Goal: Find contact information: Find contact information

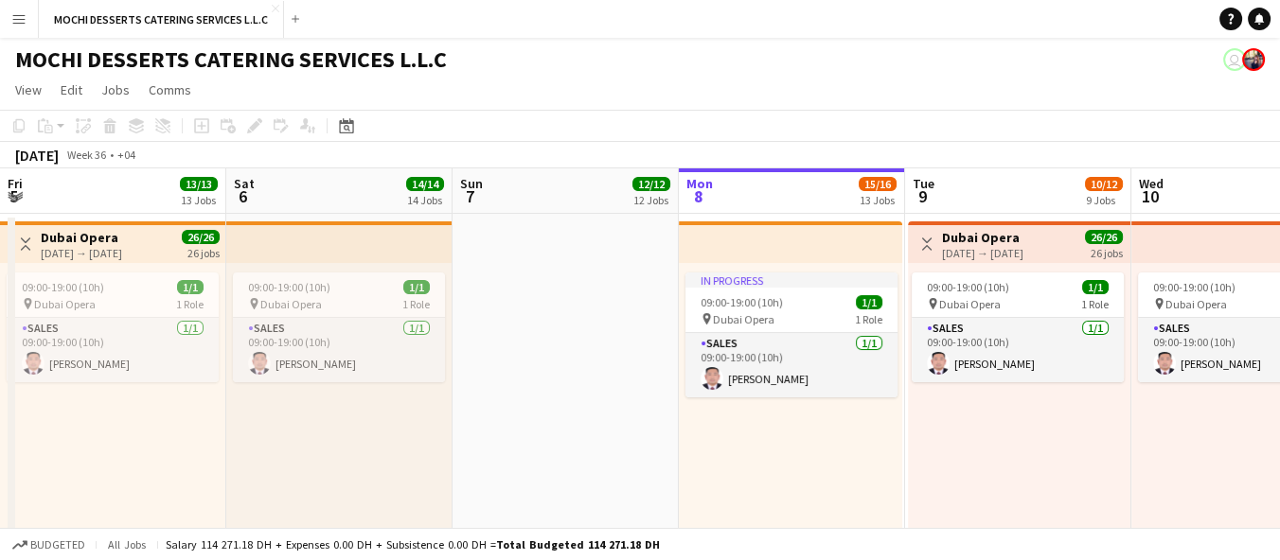
scroll to position [0, 452]
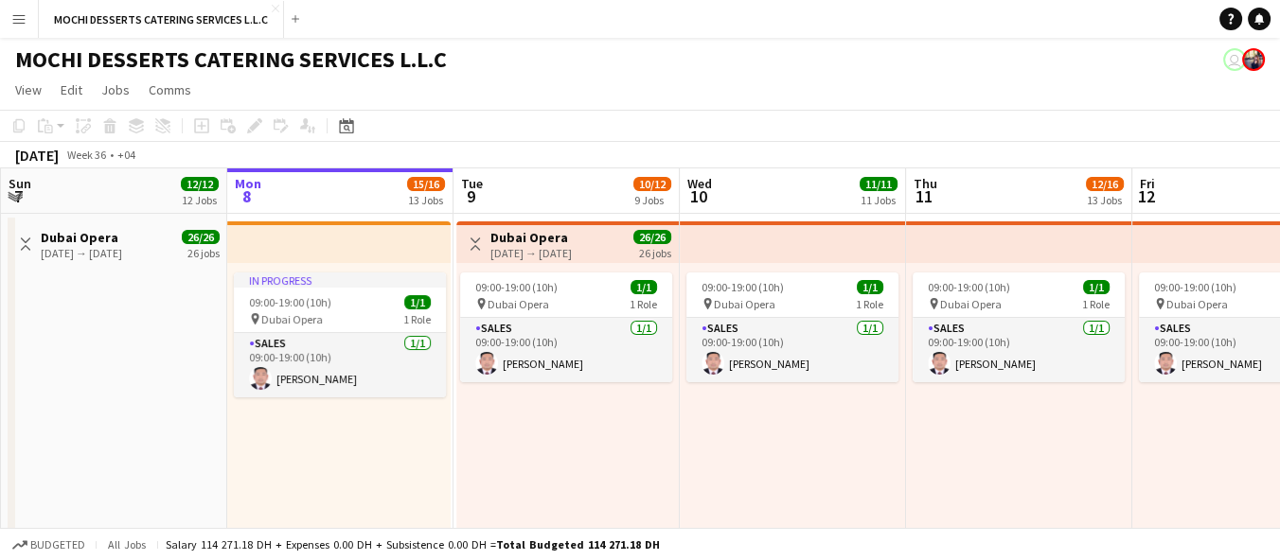
click at [27, 10] on button "Menu" at bounding box center [19, 19] width 38 height 38
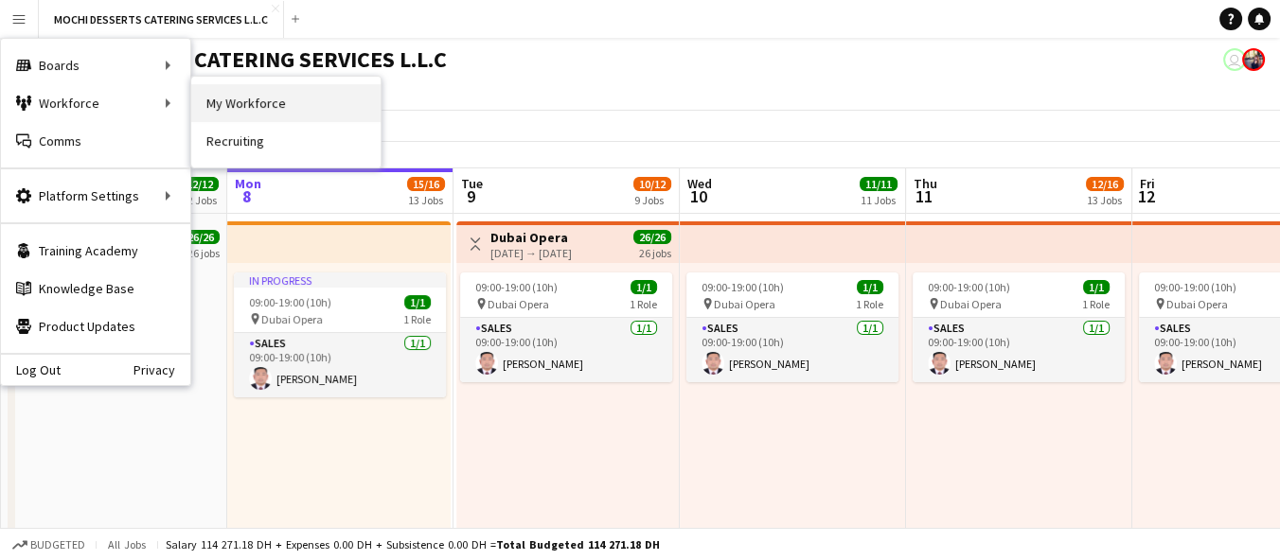
click at [227, 92] on link "My Workforce" at bounding box center [285, 103] width 189 height 38
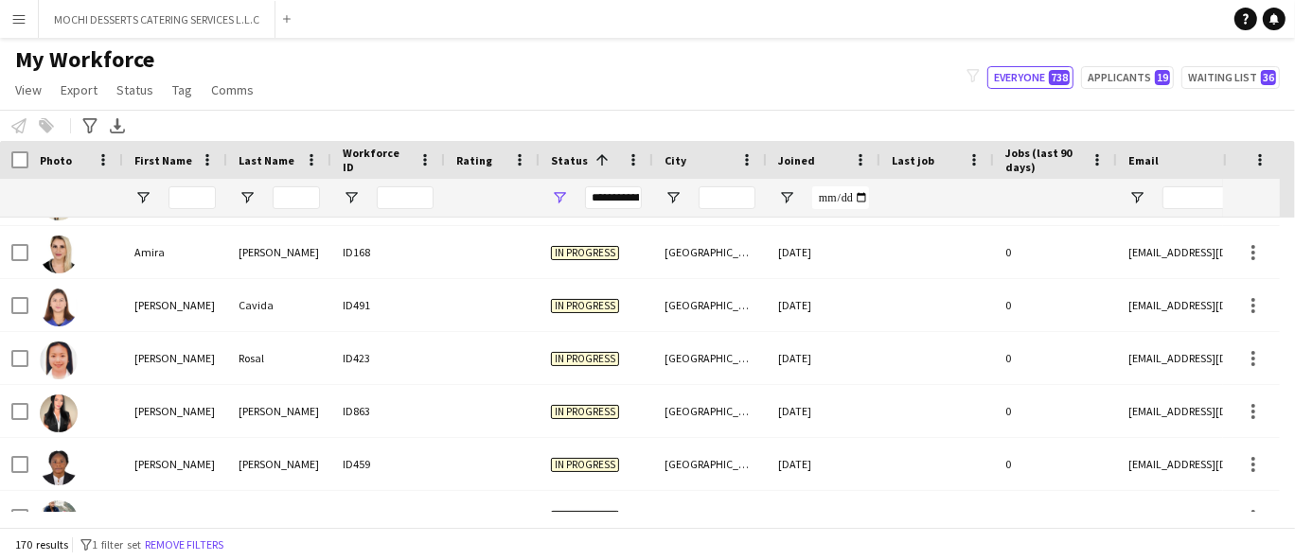
scroll to position [576, 0]
click at [514, 365] on div at bounding box center [492, 357] width 95 height 52
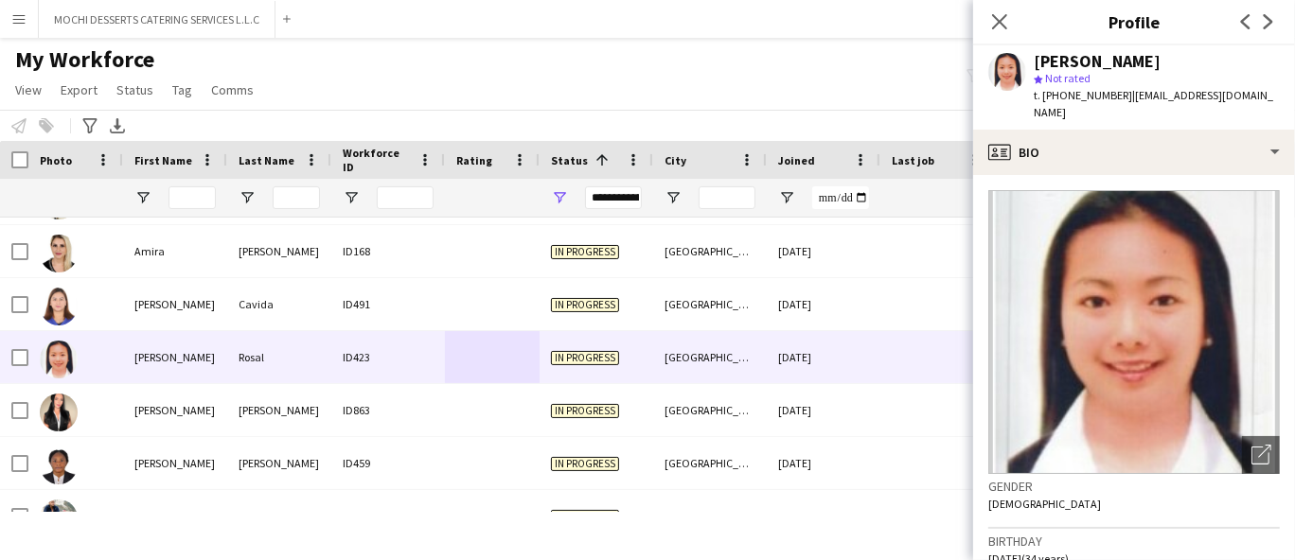
click at [1079, 90] on span "t. [PHONE_NUMBER]" at bounding box center [1083, 95] width 98 height 14
copy span "971561652068"
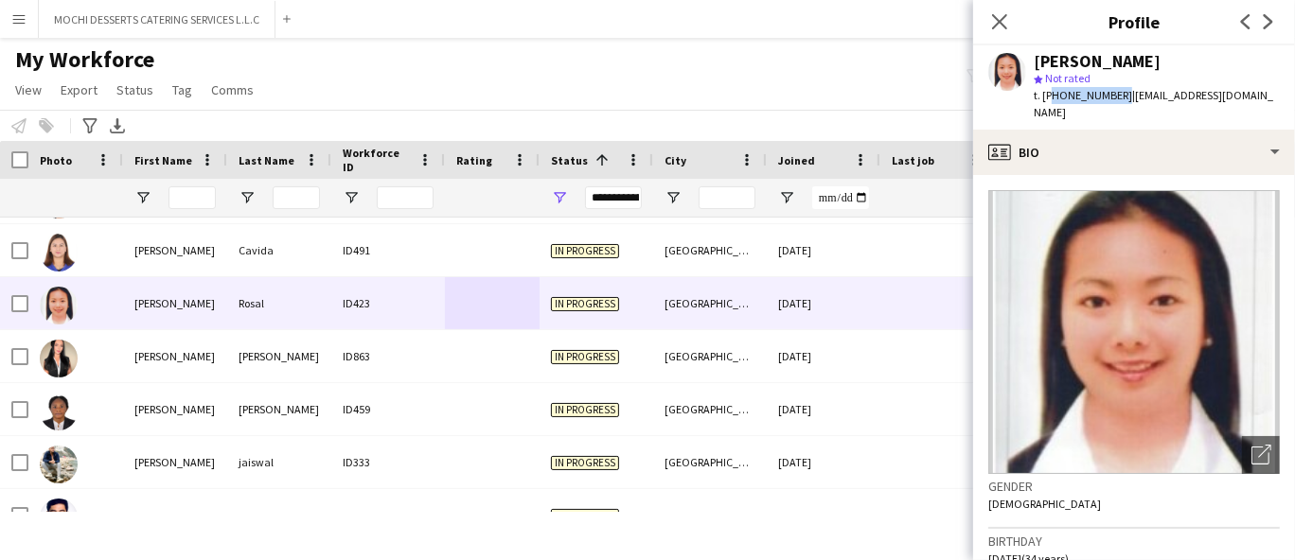
scroll to position [0, 0]
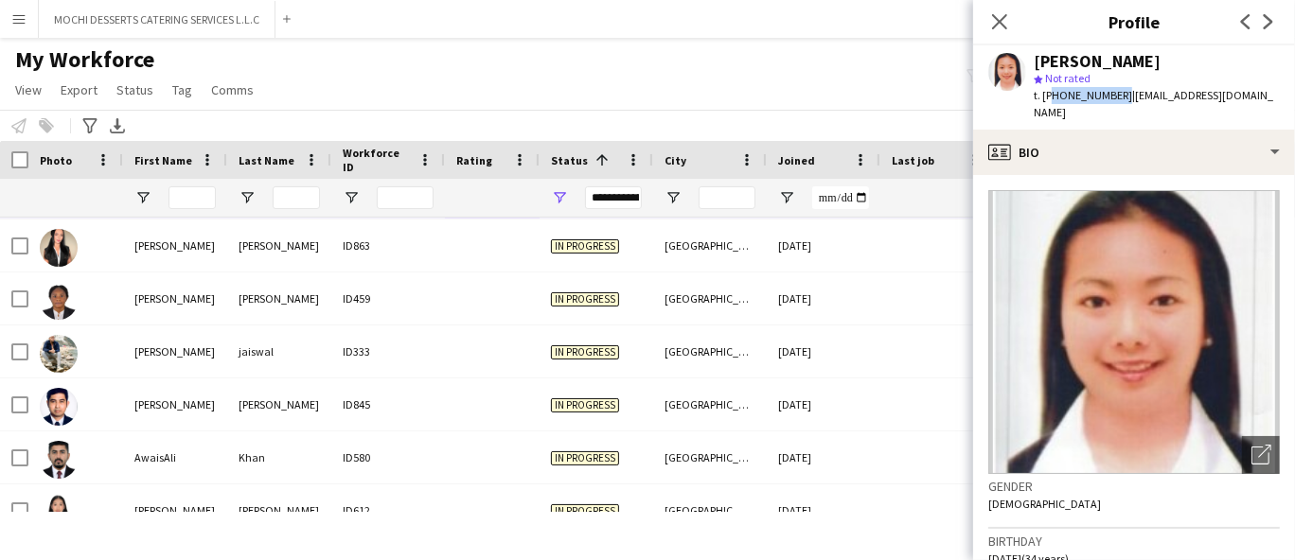
click at [627, 361] on div "In progress" at bounding box center [597, 352] width 114 height 52
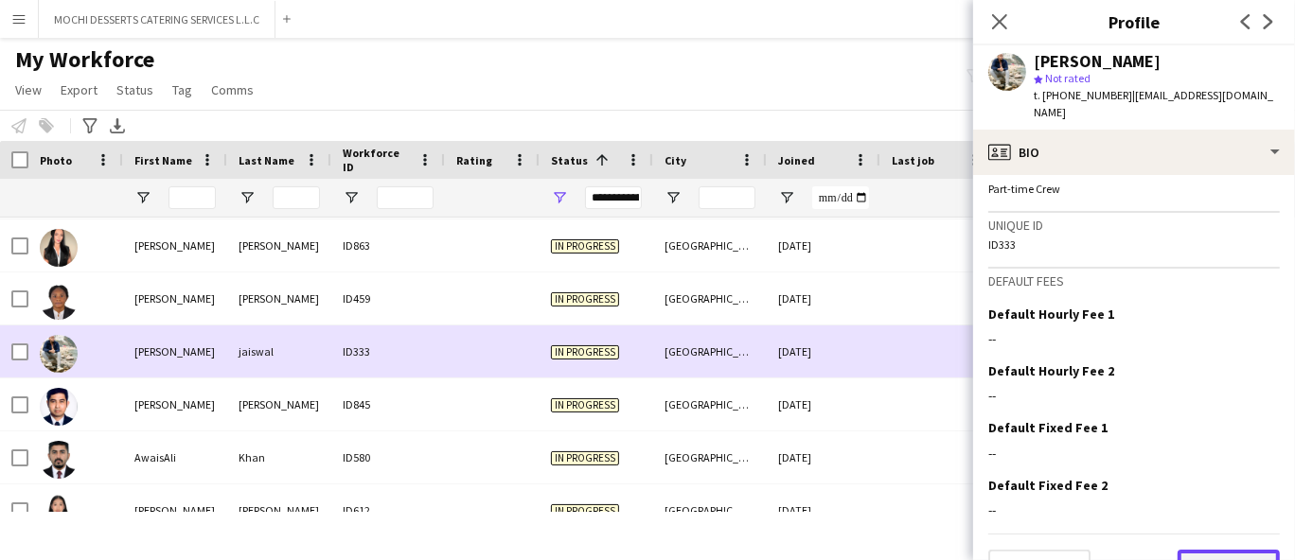
click at [1238, 550] on button "Next" at bounding box center [1229, 569] width 102 height 38
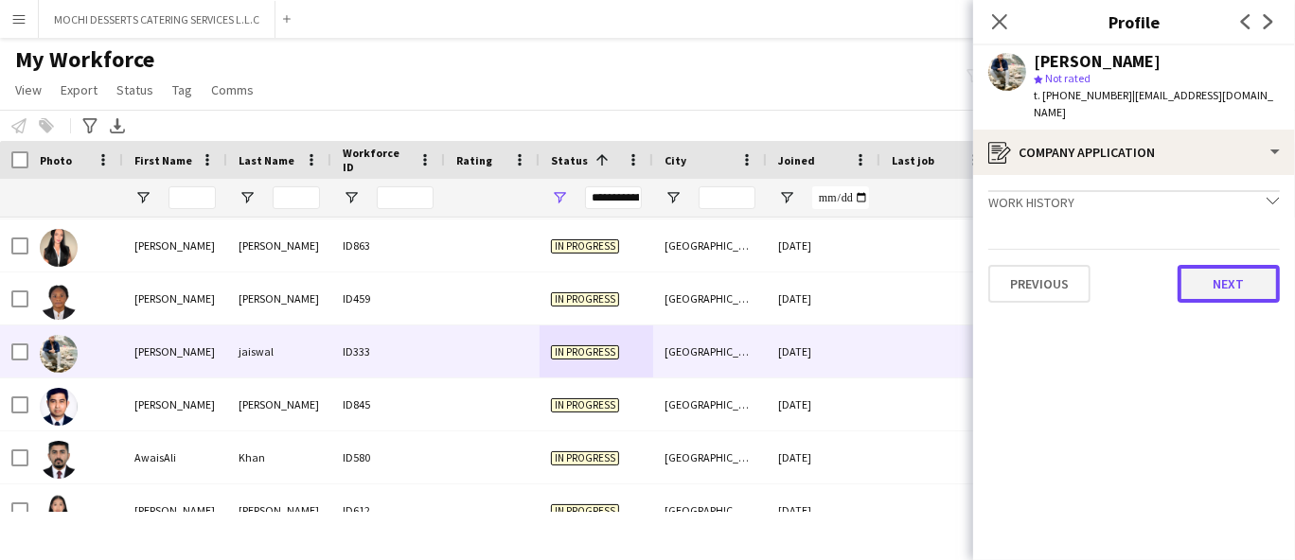
click at [1254, 282] on button "Next" at bounding box center [1229, 284] width 102 height 38
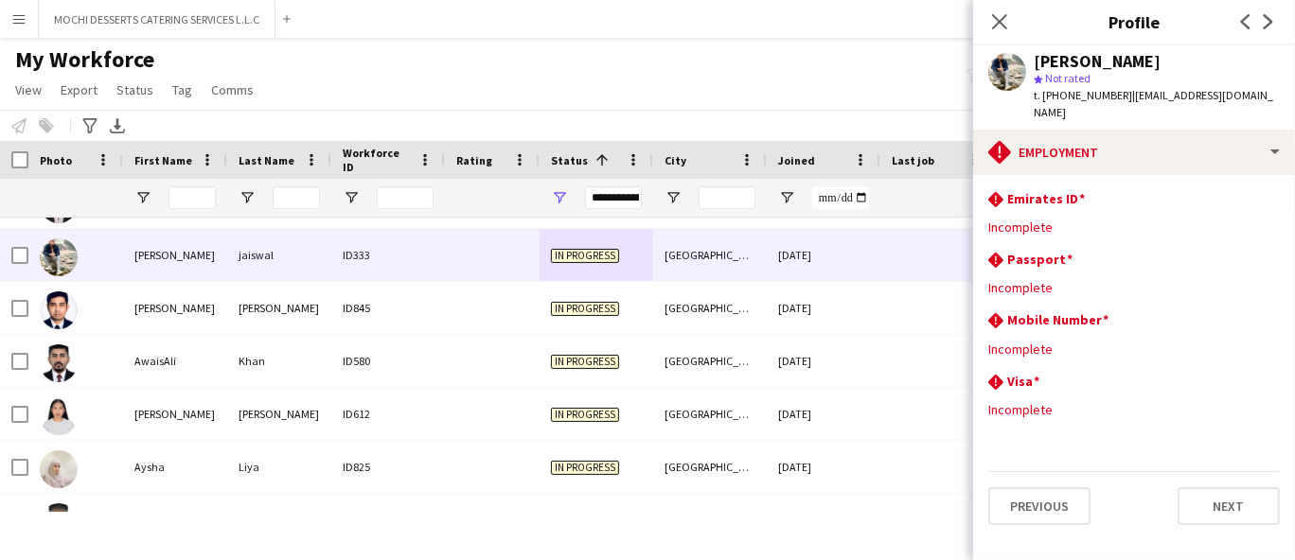
click at [590, 426] on div "In progress" at bounding box center [597, 414] width 114 height 52
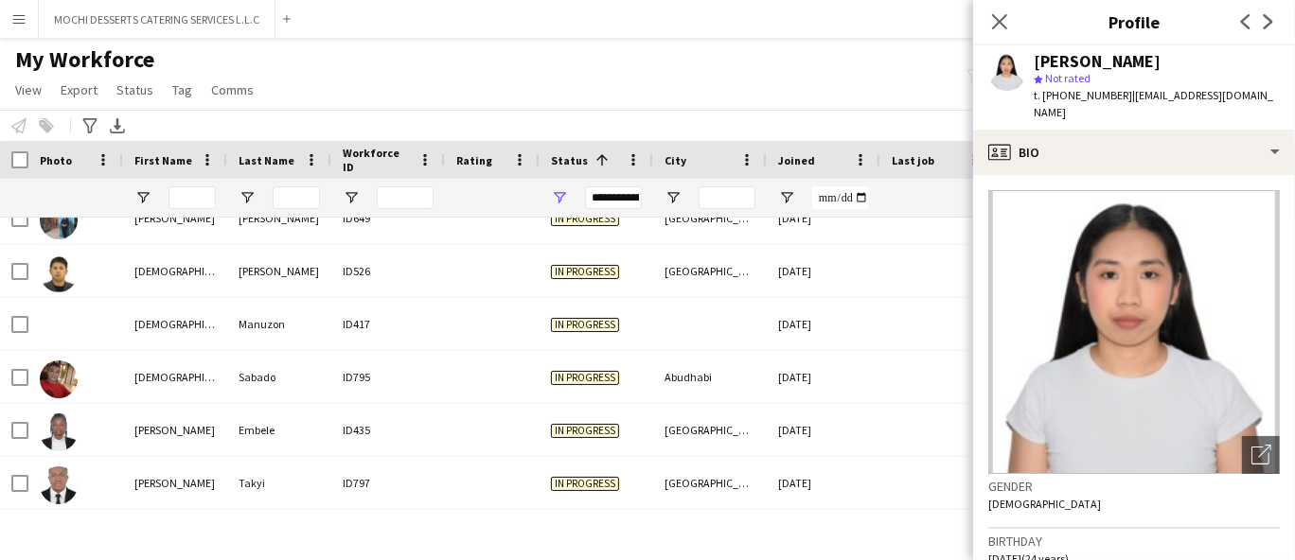
click at [688, 329] on div at bounding box center [710, 324] width 114 height 52
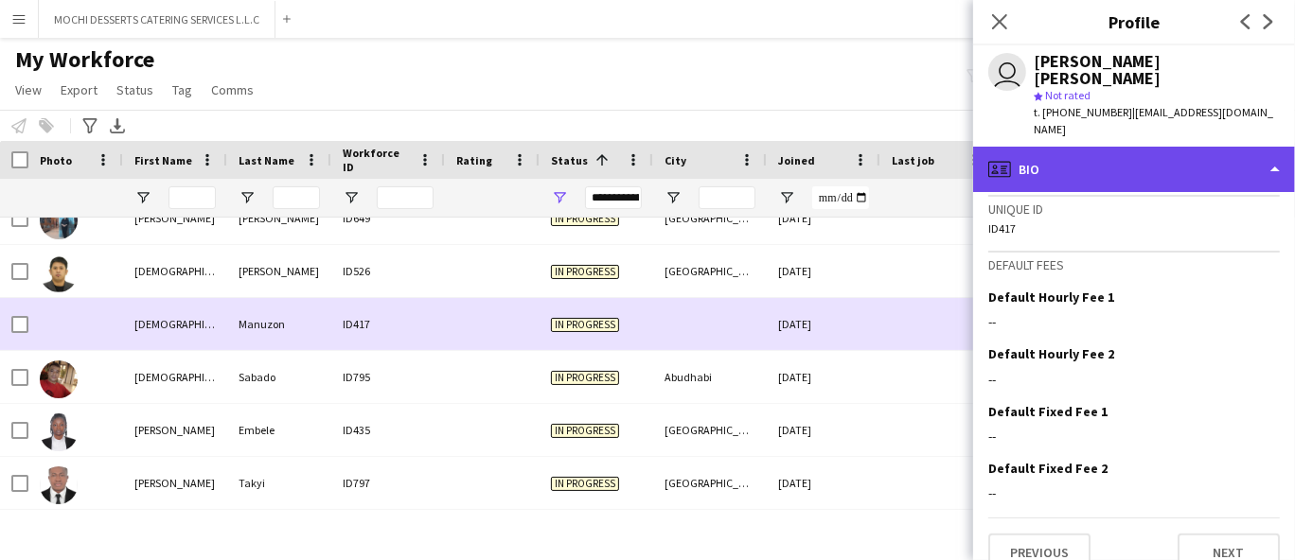
click at [1172, 147] on div "profile Bio" at bounding box center [1134, 169] width 322 height 45
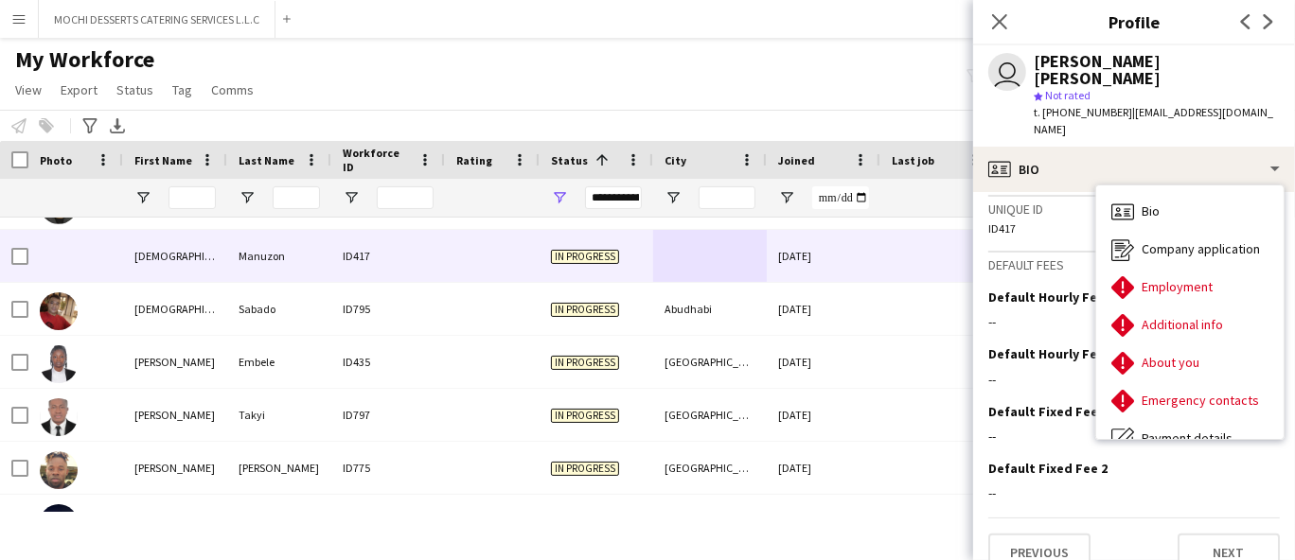
click at [604, 372] on div "In progress" at bounding box center [597, 362] width 114 height 52
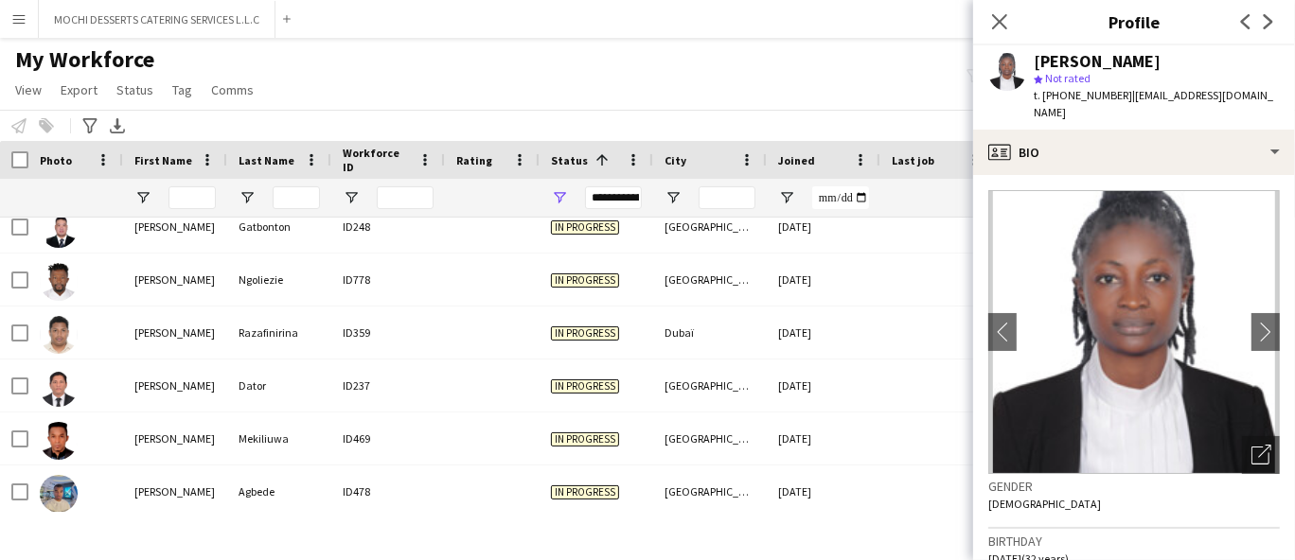
click at [628, 388] on div "In progress" at bounding box center [597, 386] width 114 height 52
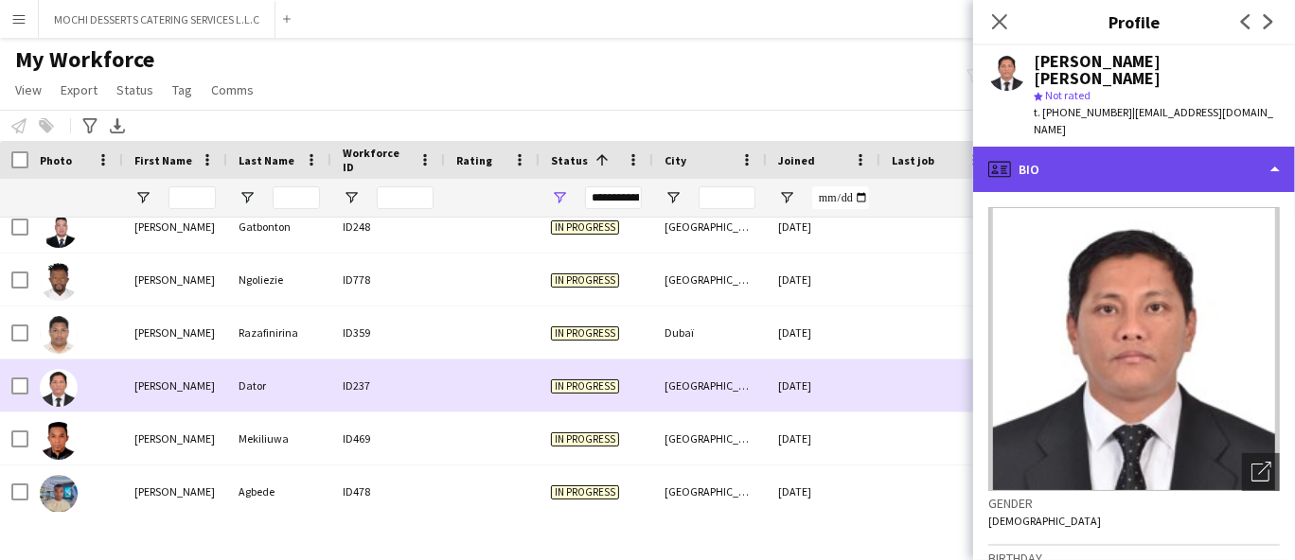
click at [1148, 147] on div "profile Bio" at bounding box center [1134, 169] width 322 height 45
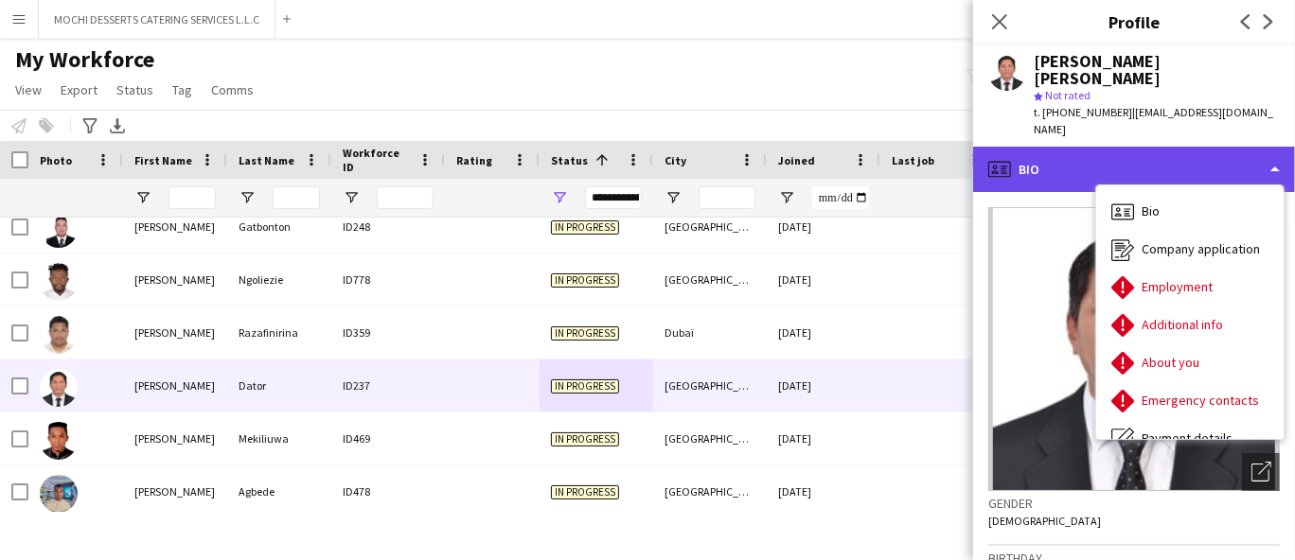
click at [1214, 147] on div "profile Bio" at bounding box center [1134, 169] width 322 height 45
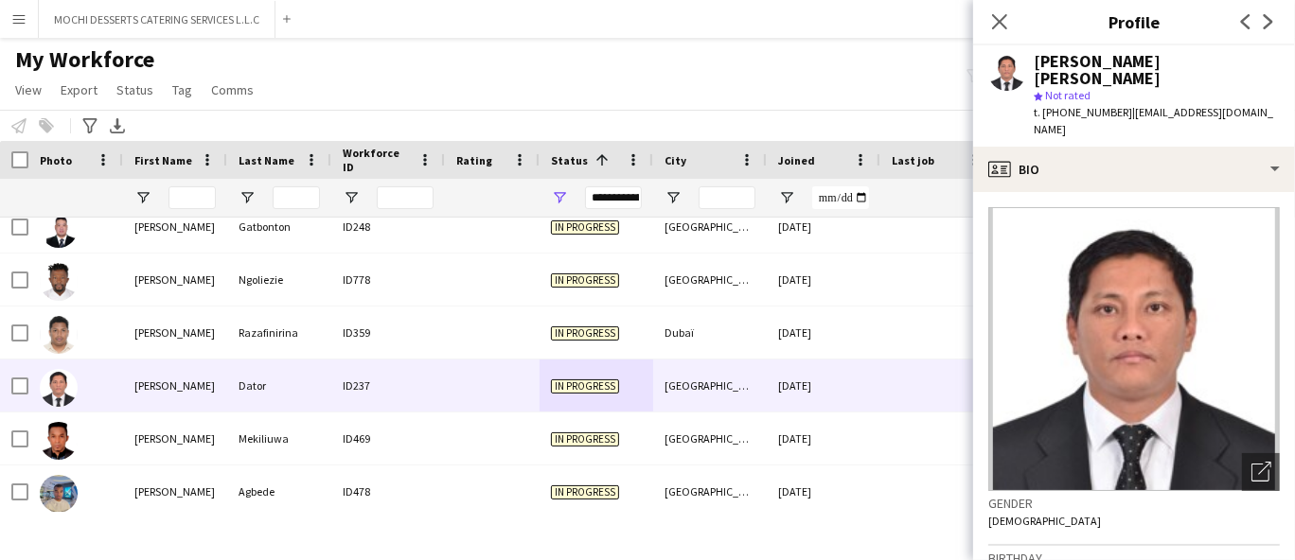
click at [1082, 105] on span "t. [PHONE_NUMBER]" at bounding box center [1083, 112] width 98 height 14
copy span "971524821081"
click at [293, 437] on div "Mekiliuwa" at bounding box center [279, 439] width 104 height 52
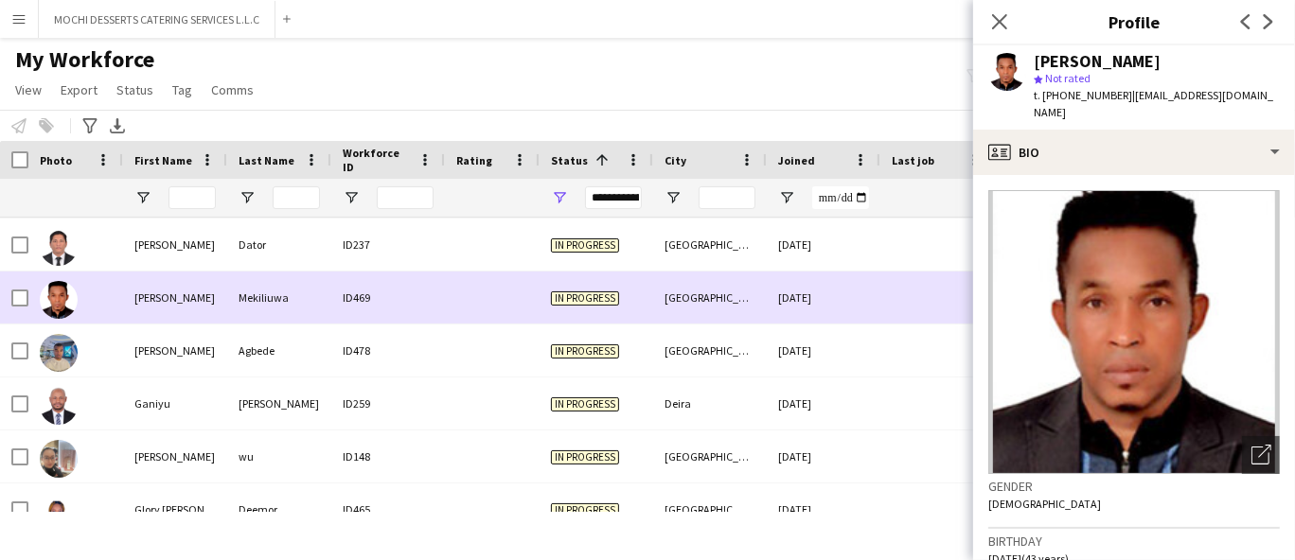
click at [434, 365] on div "ID478" at bounding box center [388, 351] width 114 height 52
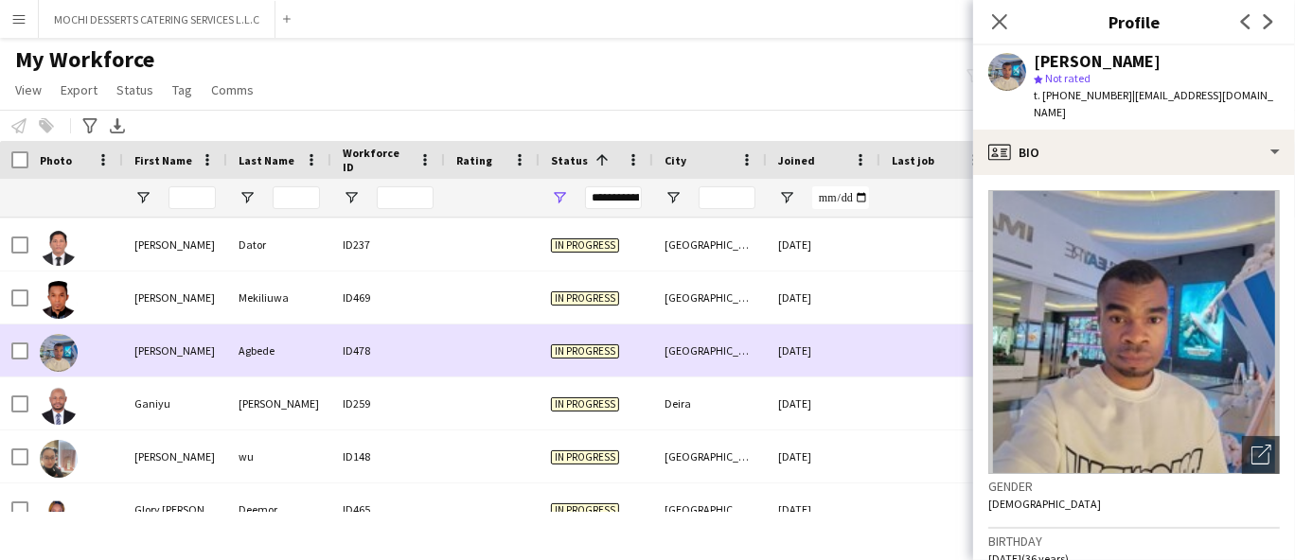
click at [421, 401] on div "ID259" at bounding box center [388, 404] width 114 height 52
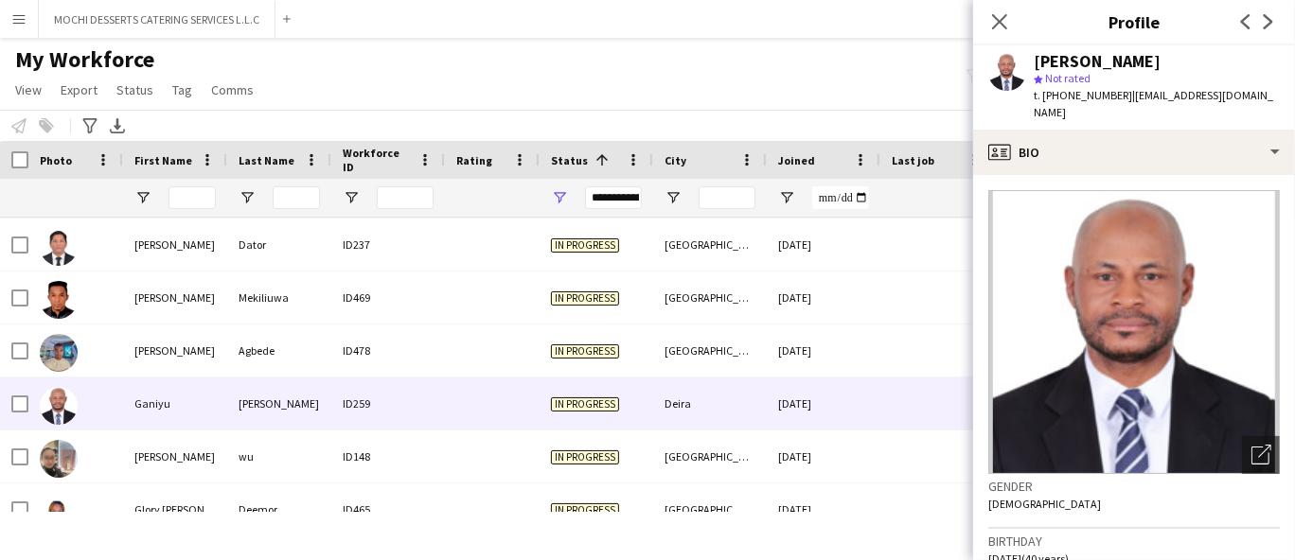
click at [1096, 101] on span "t. [PHONE_NUMBER]" at bounding box center [1083, 95] width 98 height 14
copy span "971557705136"
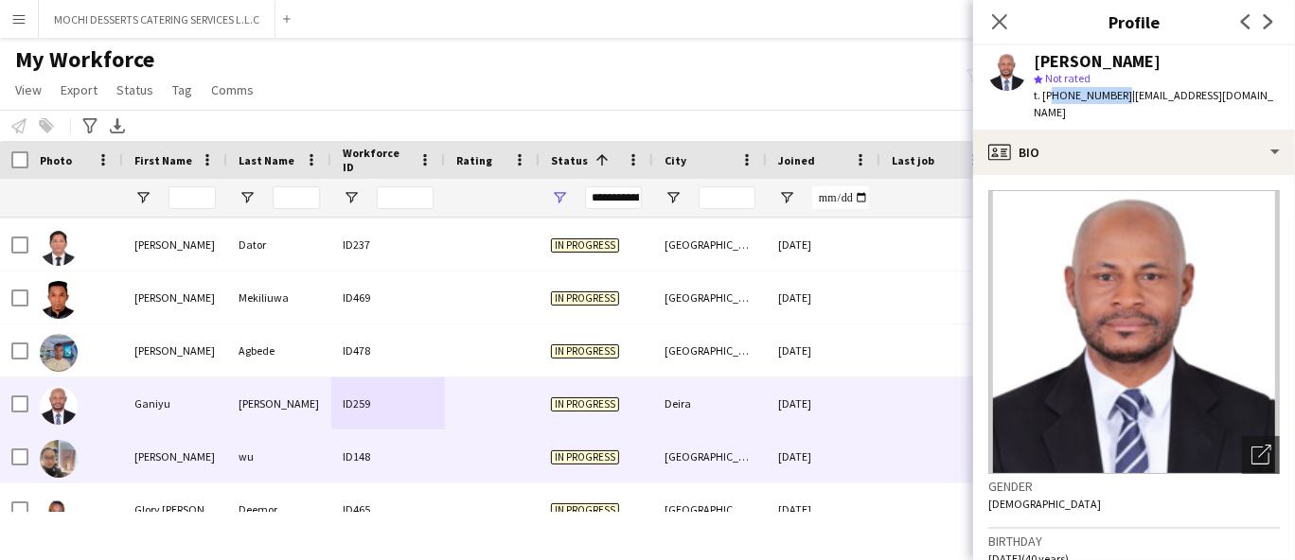
click at [398, 80] on div "My Workforce View Views Default view New view Update view Delete view Edit name…" at bounding box center [647, 77] width 1295 height 64
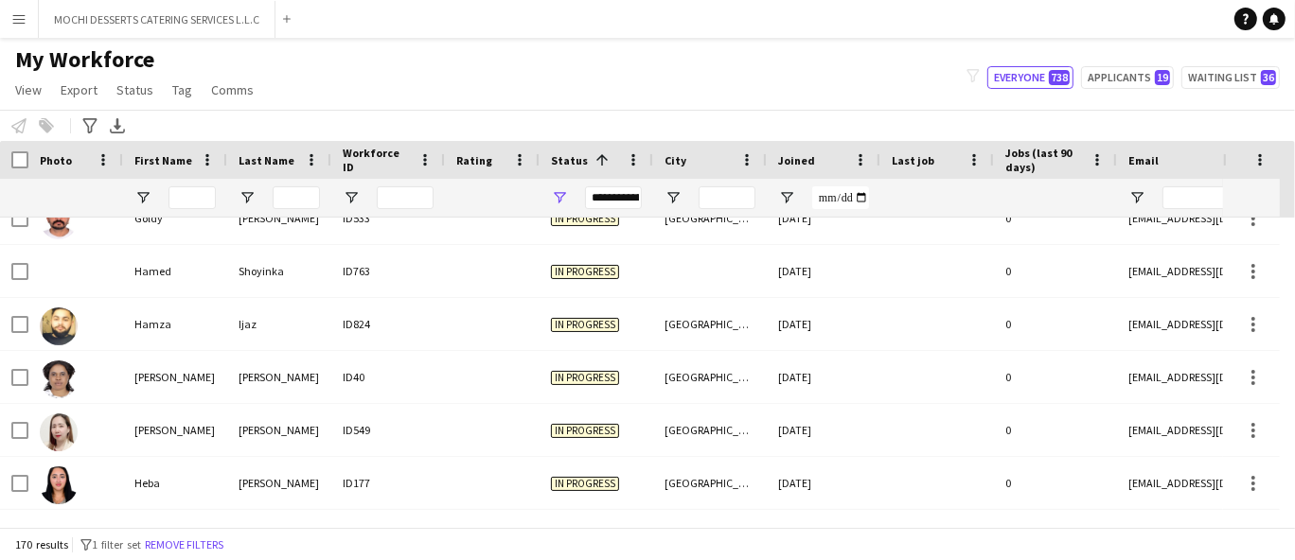
click at [624, 398] on div "In progress" at bounding box center [597, 377] width 114 height 52
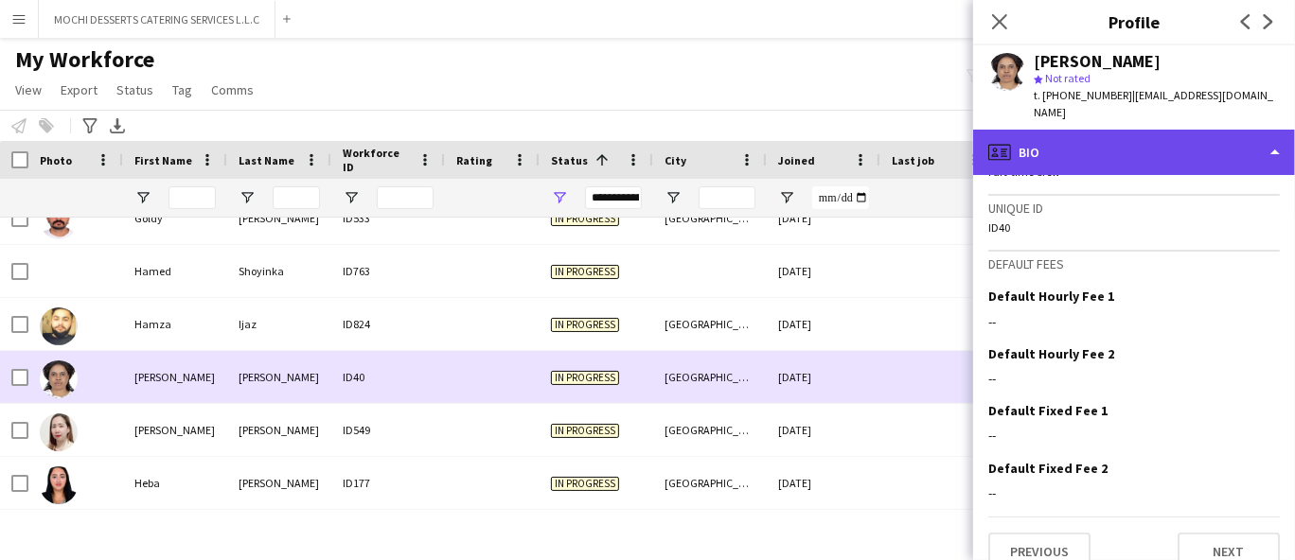
click at [1073, 140] on div "profile Bio" at bounding box center [1134, 152] width 322 height 45
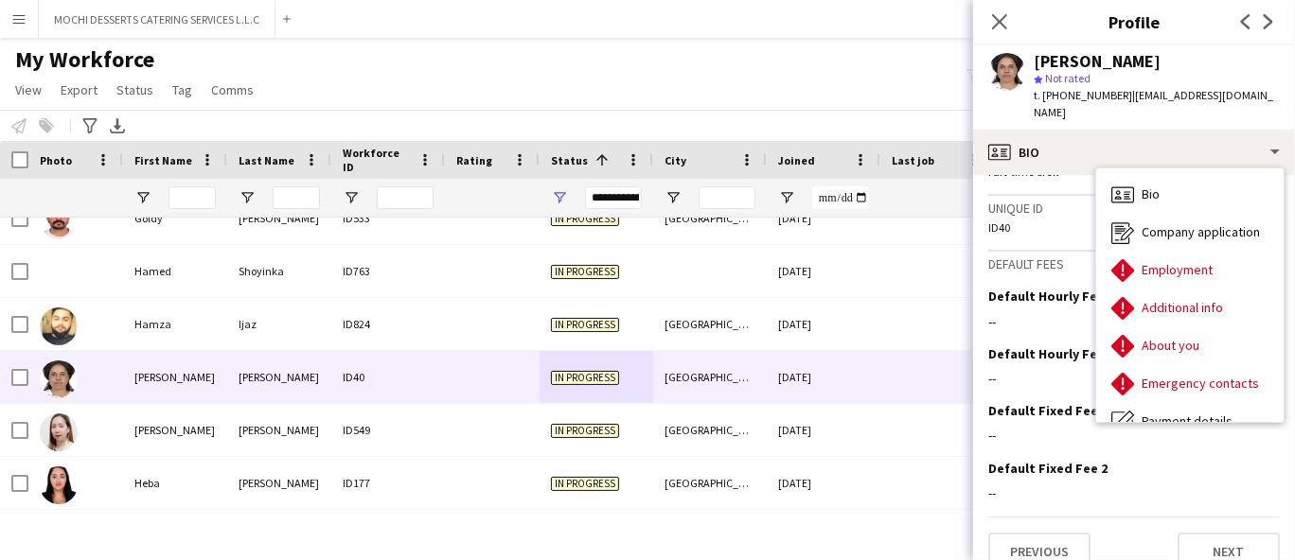
click at [1067, 101] on span "t. [PHONE_NUMBER]" at bounding box center [1083, 95] width 98 height 14
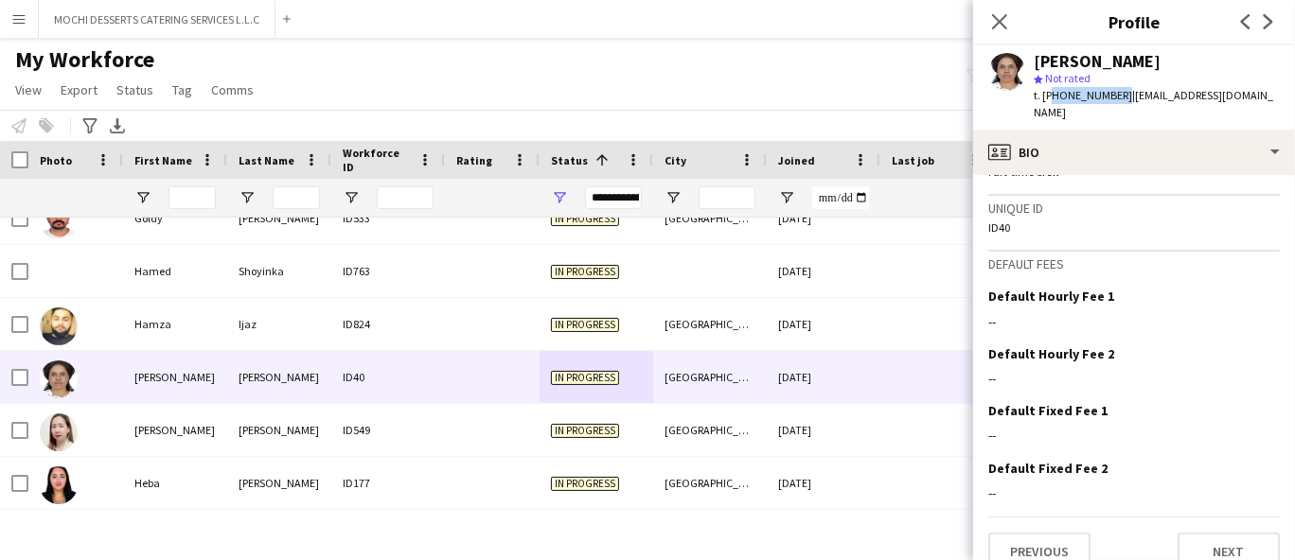
click at [1067, 101] on span "t. [PHONE_NUMBER]" at bounding box center [1083, 95] width 98 height 14
copy span "971527016764"
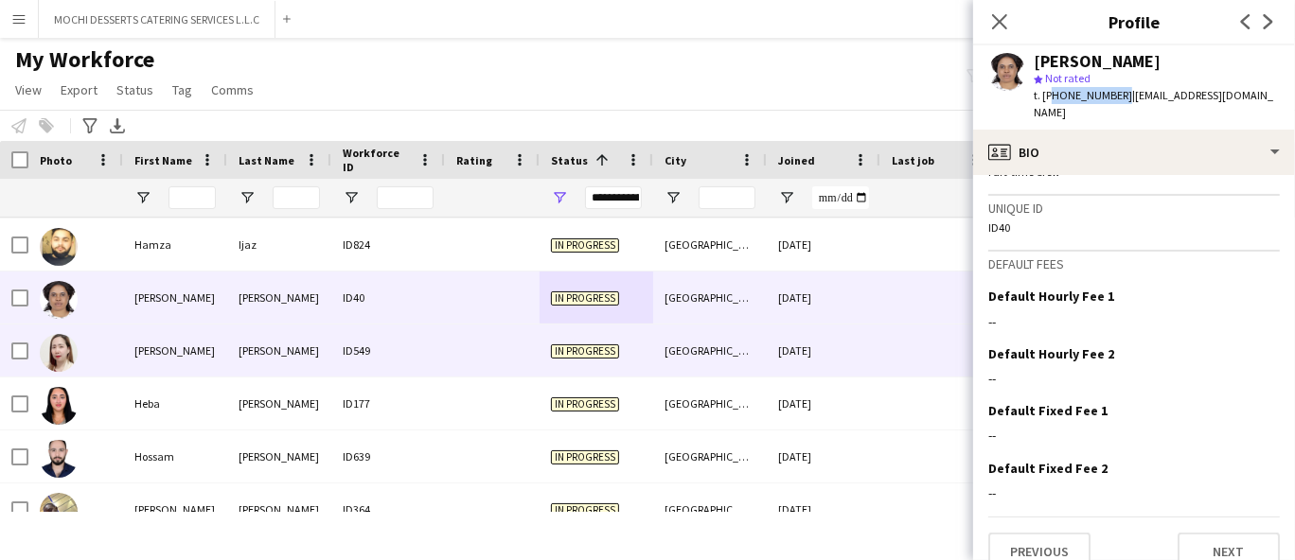
scroll to position [2969, 0]
click at [412, 405] on div "ID177" at bounding box center [388, 403] width 114 height 52
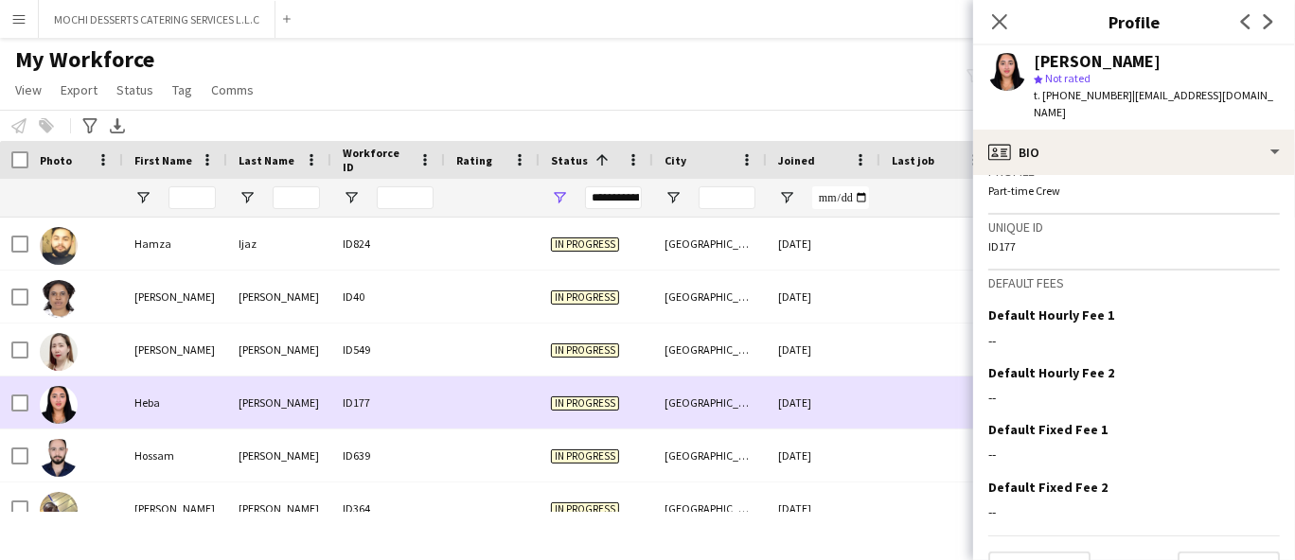
scroll to position [850, 0]
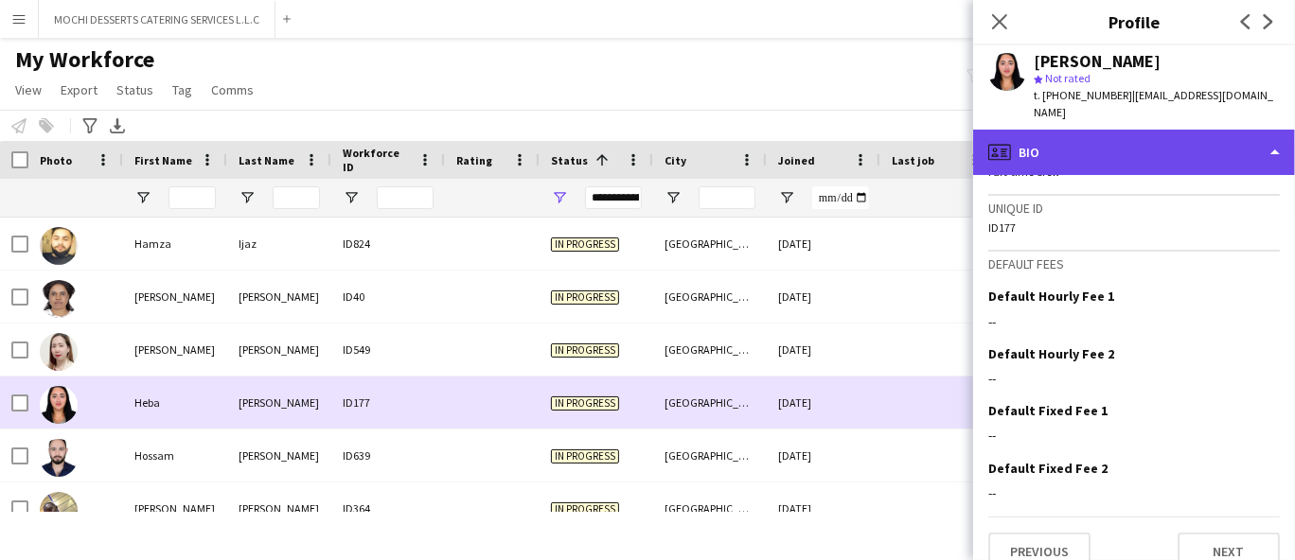
click at [1106, 142] on div "profile Bio" at bounding box center [1134, 152] width 322 height 45
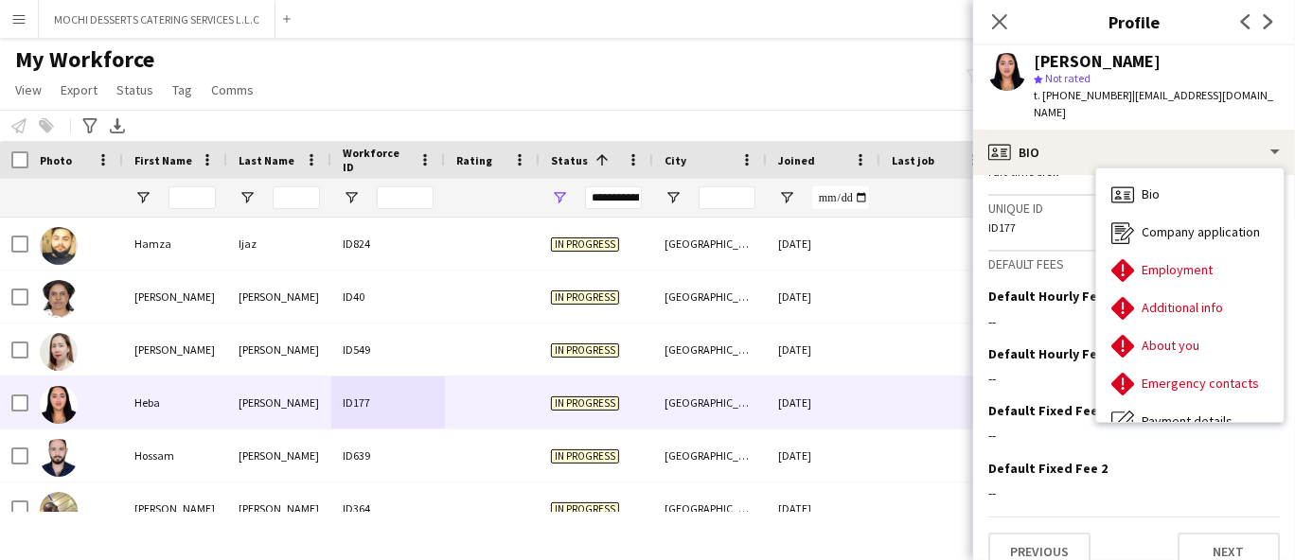
click at [1068, 101] on span "t. [PHONE_NUMBER]" at bounding box center [1083, 95] width 98 height 14
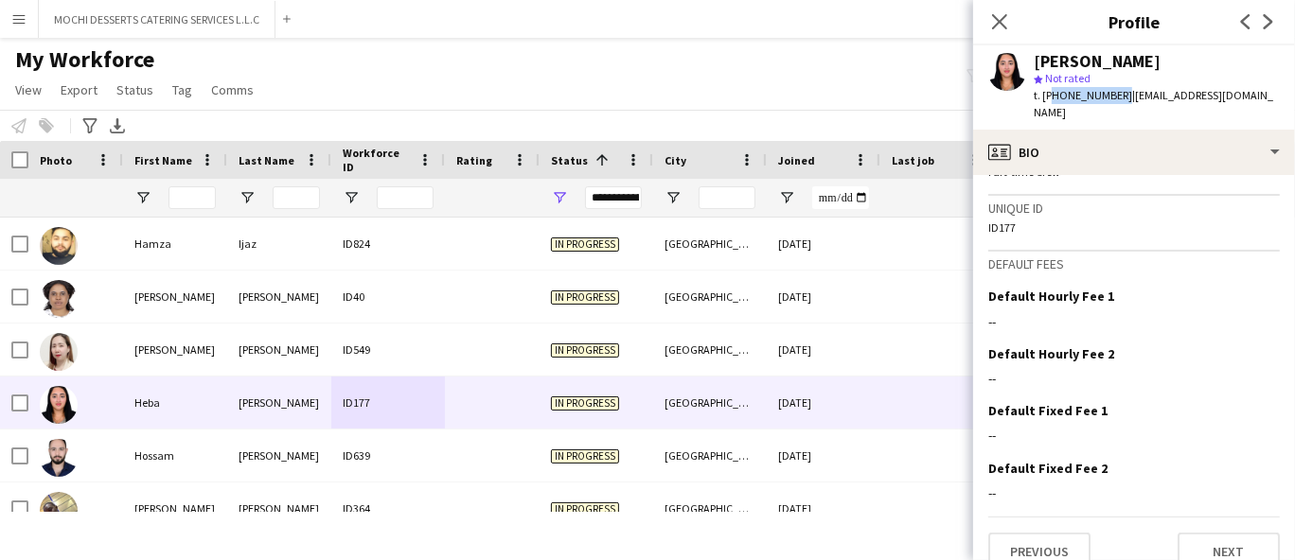
click at [1068, 101] on span "t. [PHONE_NUMBER]" at bounding box center [1083, 95] width 98 height 14
copy span "971504127792"
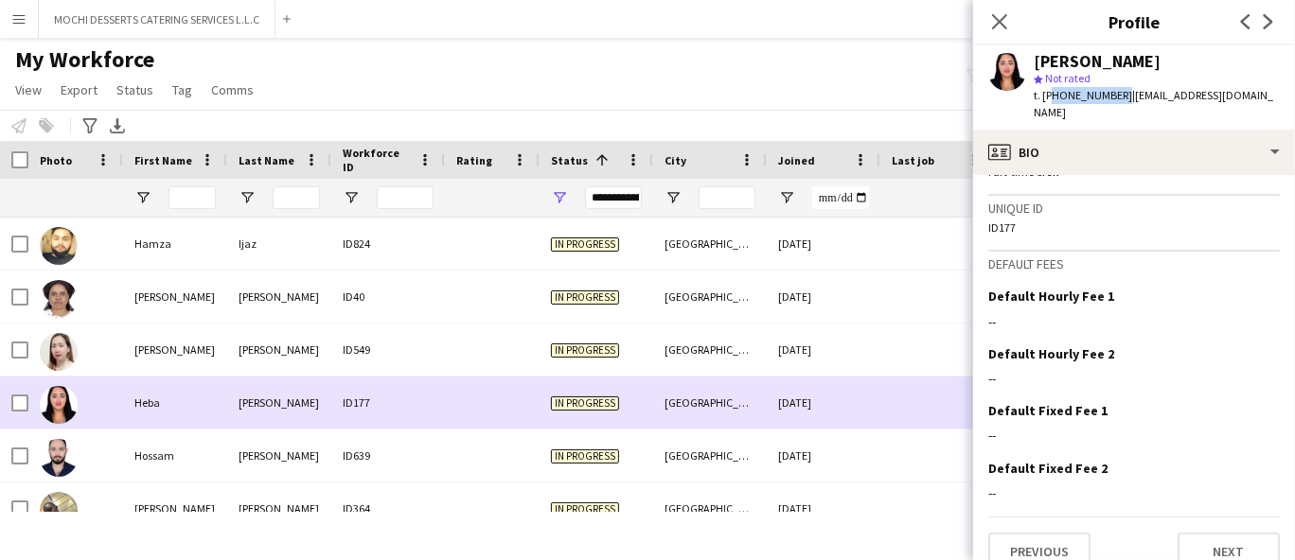
click at [309, 403] on div "[PERSON_NAME]" at bounding box center [279, 403] width 104 height 52
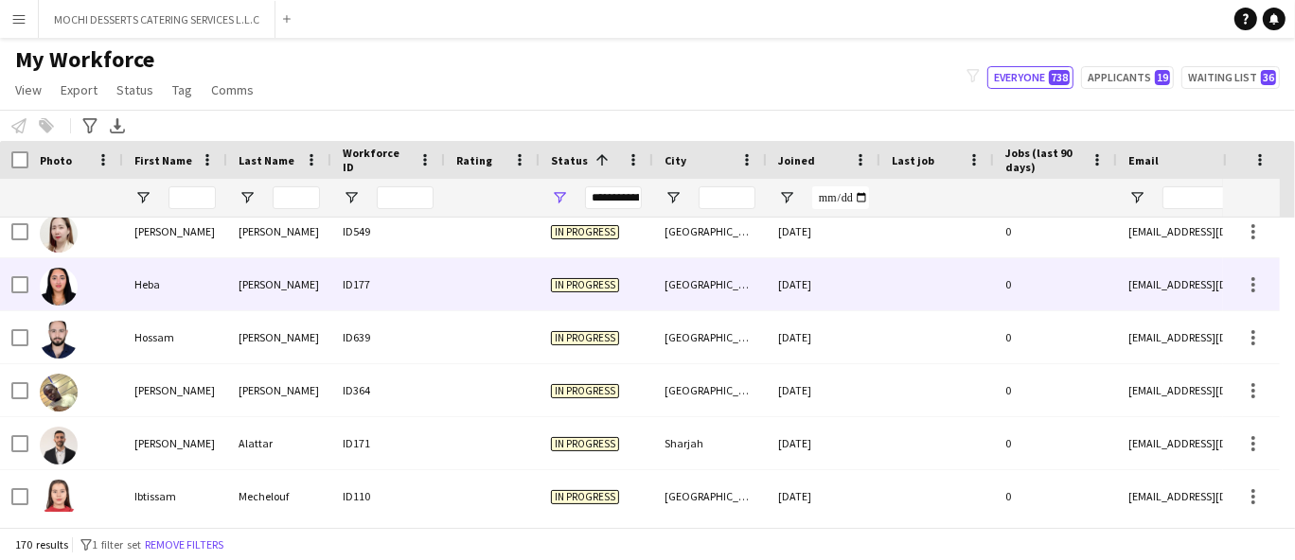
scroll to position [3088, 0]
click at [605, 388] on span "In progress" at bounding box center [585, 390] width 68 height 14
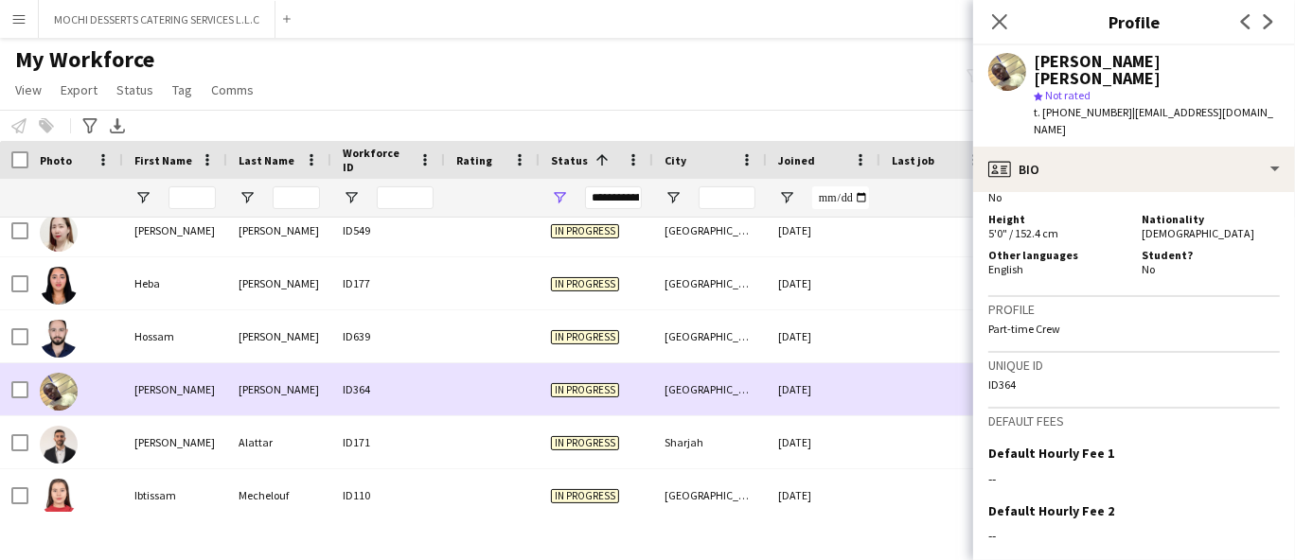
scroll to position [867, 0]
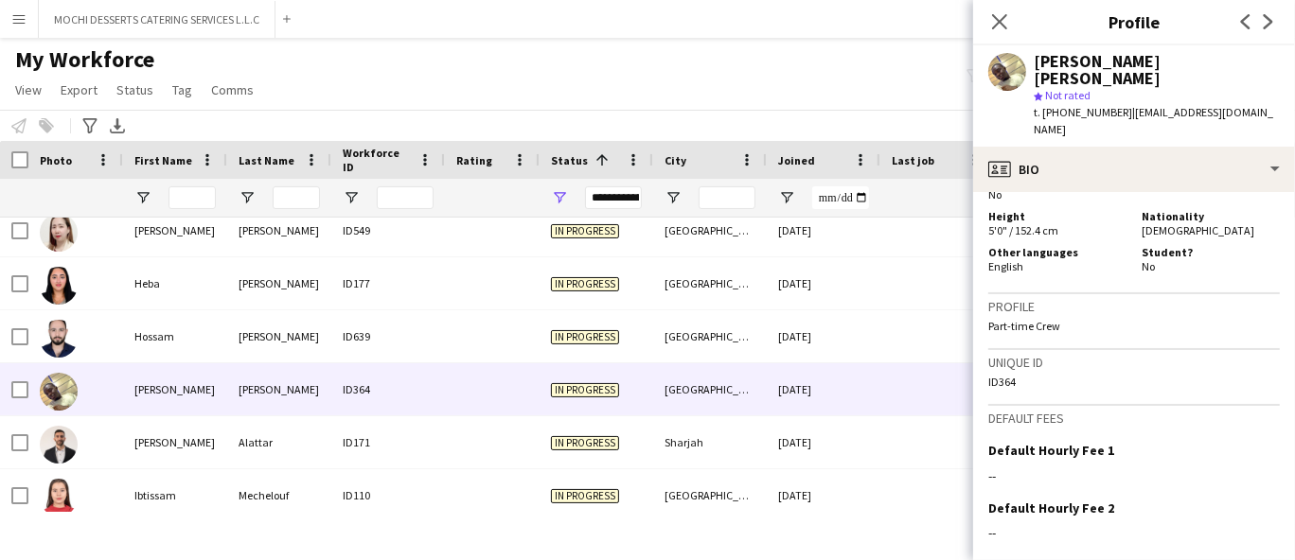
click at [1066, 105] on span "t. [PHONE_NUMBER]" at bounding box center [1083, 112] width 98 height 14
copy span "971506230386"
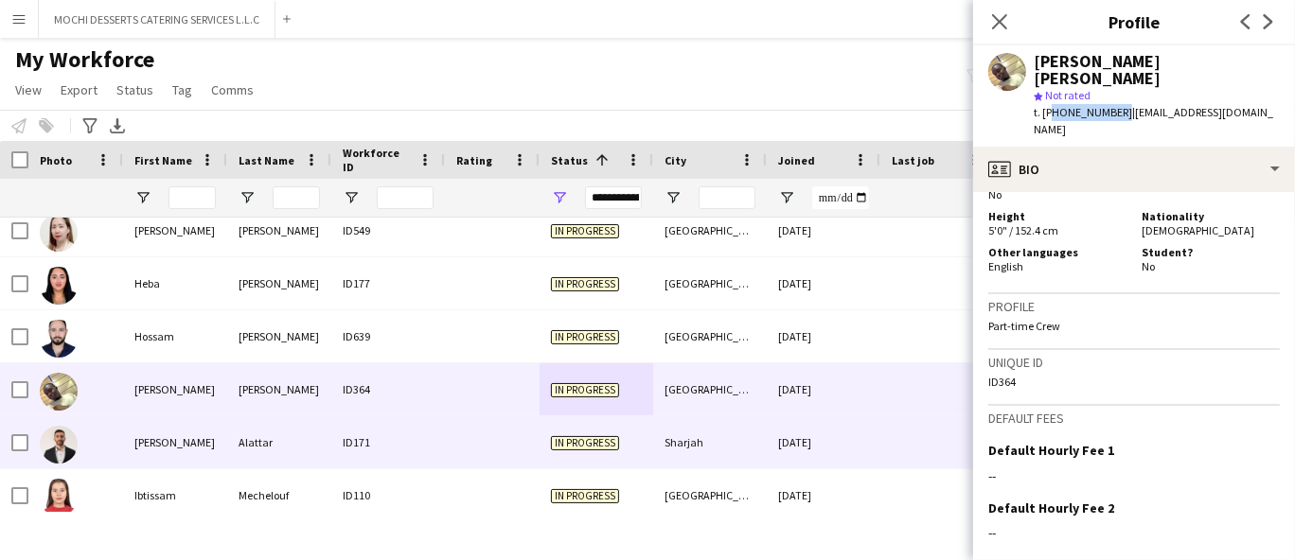
click at [352, 446] on div "ID171" at bounding box center [388, 443] width 114 height 52
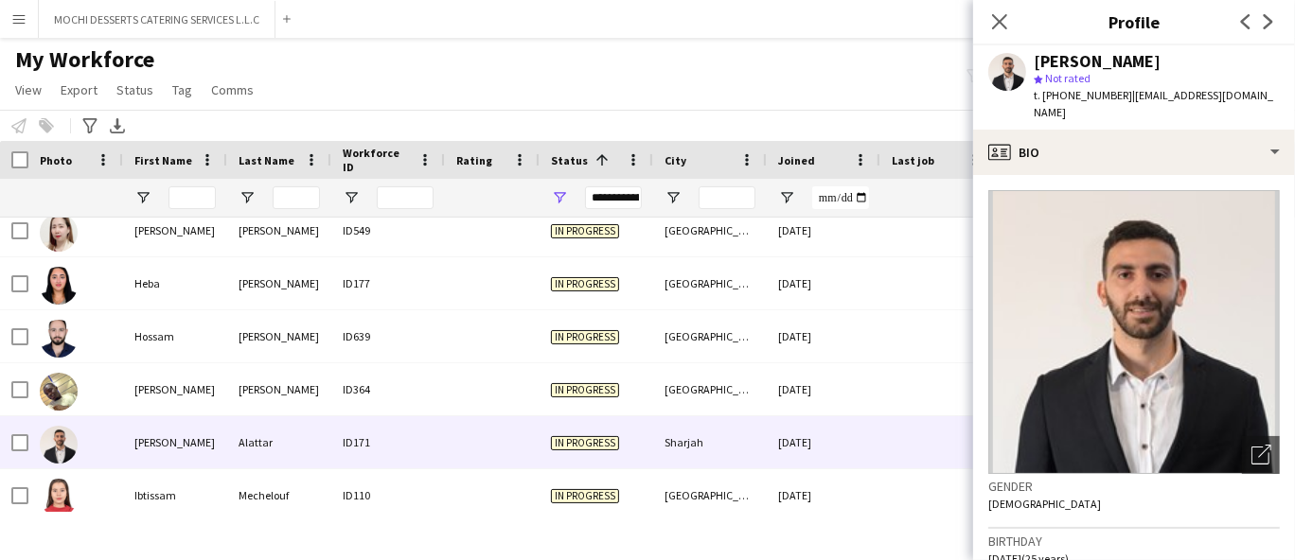
click at [1080, 91] on span "t. [PHONE_NUMBER]" at bounding box center [1083, 95] width 98 height 14
copy span "971556802294"
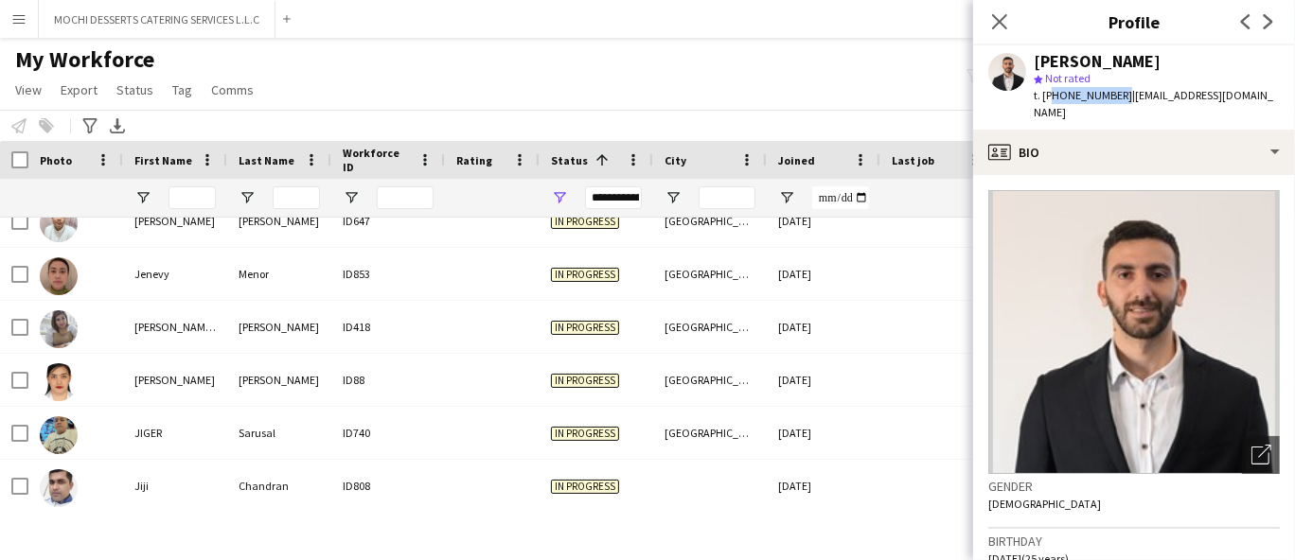
scroll to position [3522, 0]
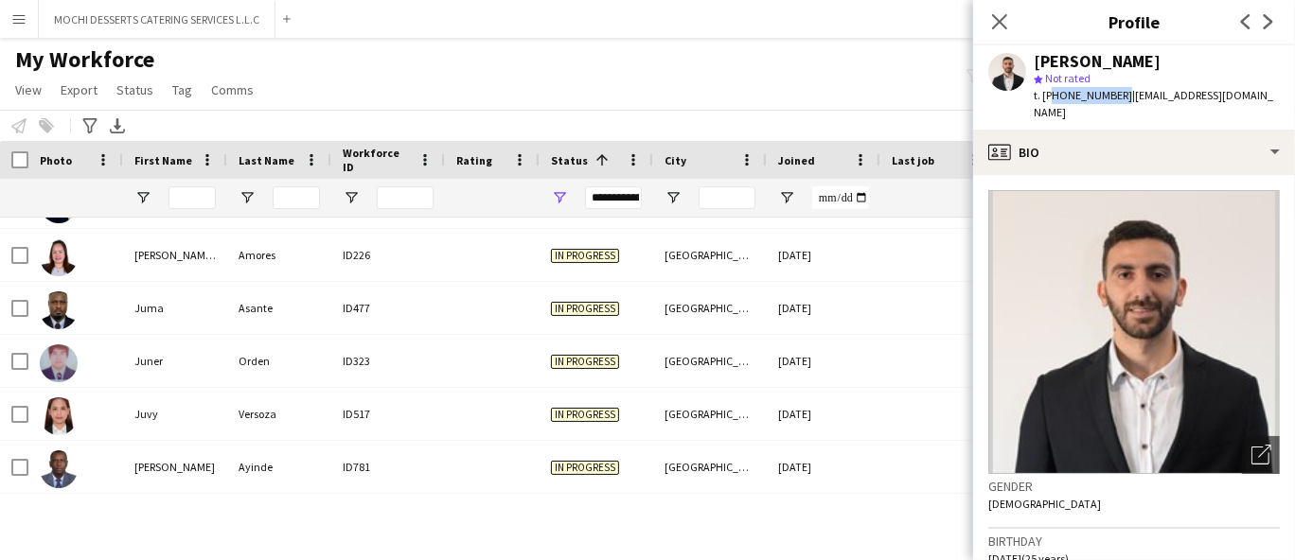
click at [438, 378] on div "ID323" at bounding box center [388, 361] width 114 height 52
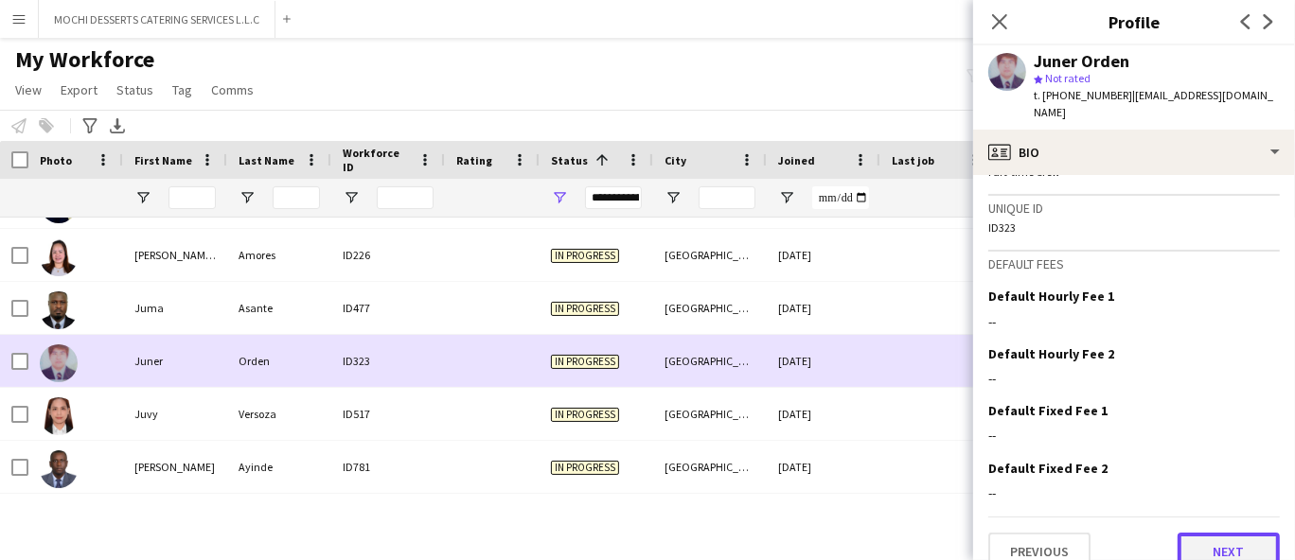
click at [1228, 533] on button "Next" at bounding box center [1229, 552] width 102 height 38
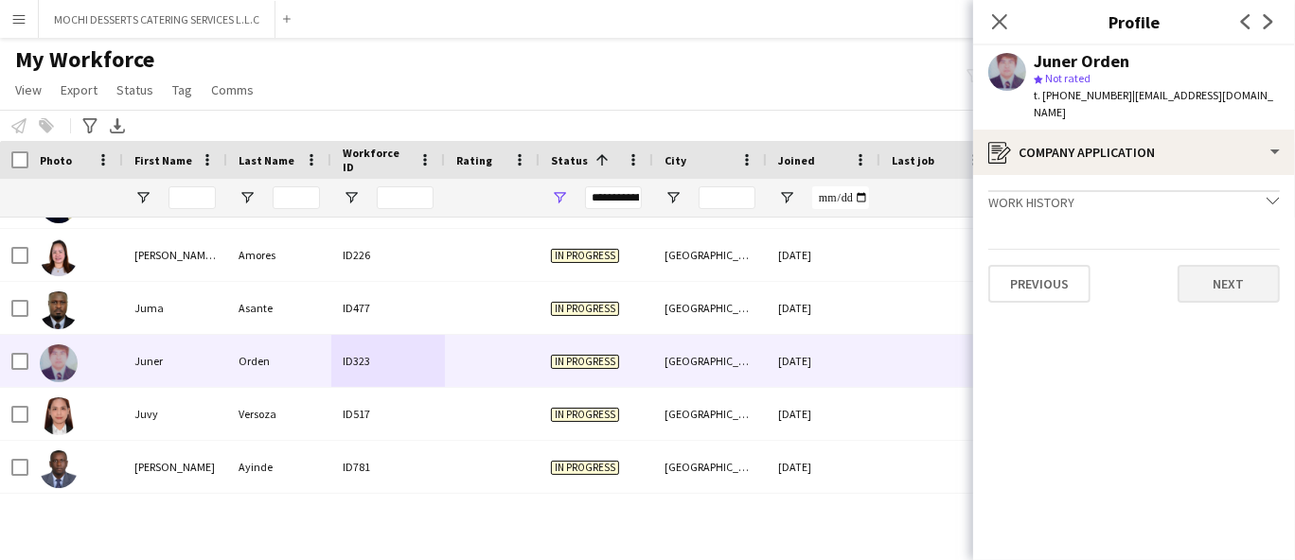
click at [1192, 265] on button "Next" at bounding box center [1229, 284] width 102 height 38
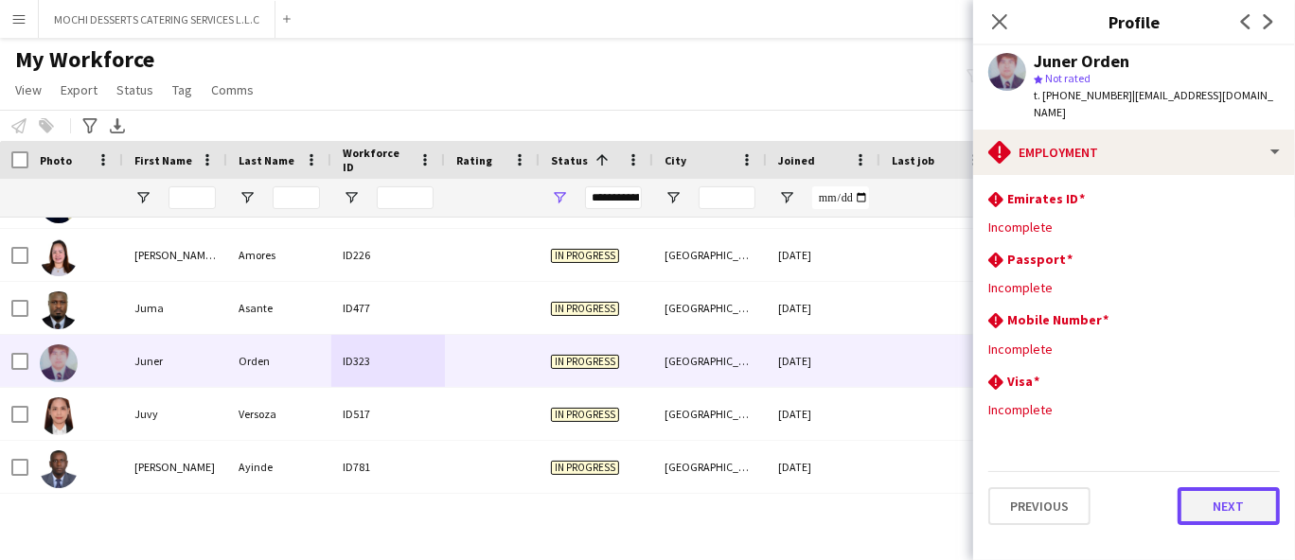
click at [1197, 505] on button "Next" at bounding box center [1229, 507] width 102 height 38
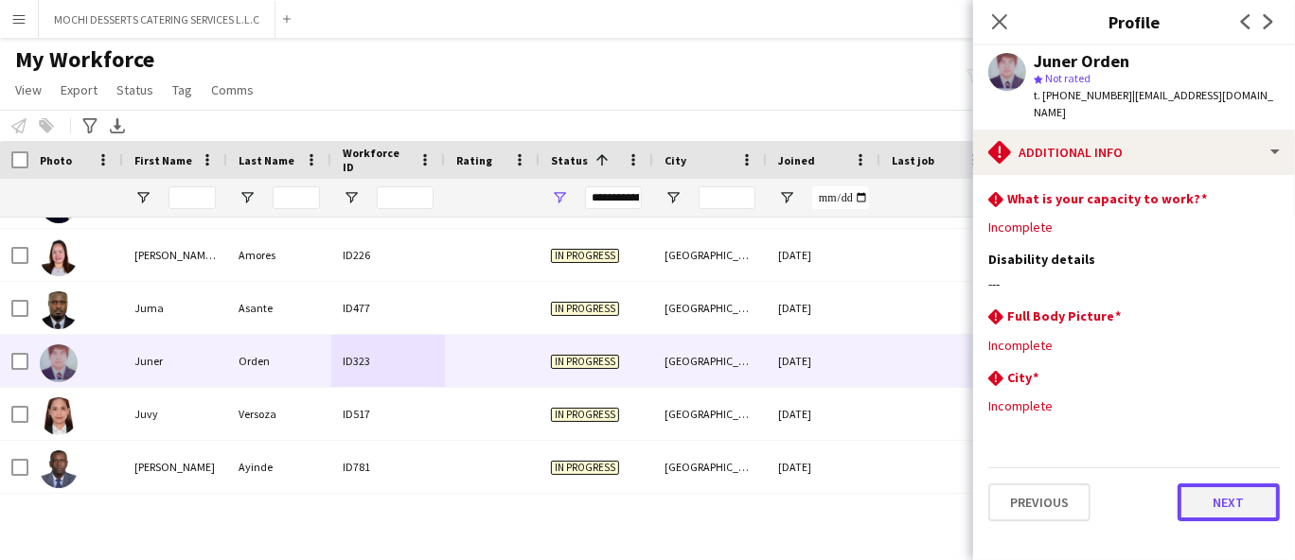
click at [1219, 502] on button "Next" at bounding box center [1229, 503] width 102 height 38
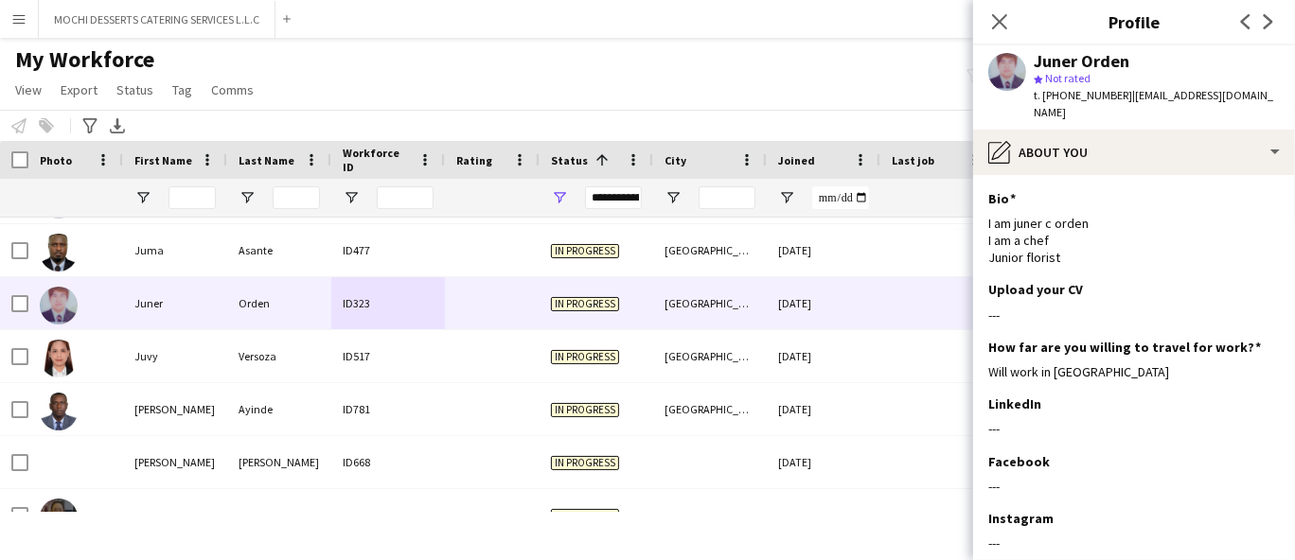
click at [428, 421] on div "ID781" at bounding box center [388, 409] width 114 height 52
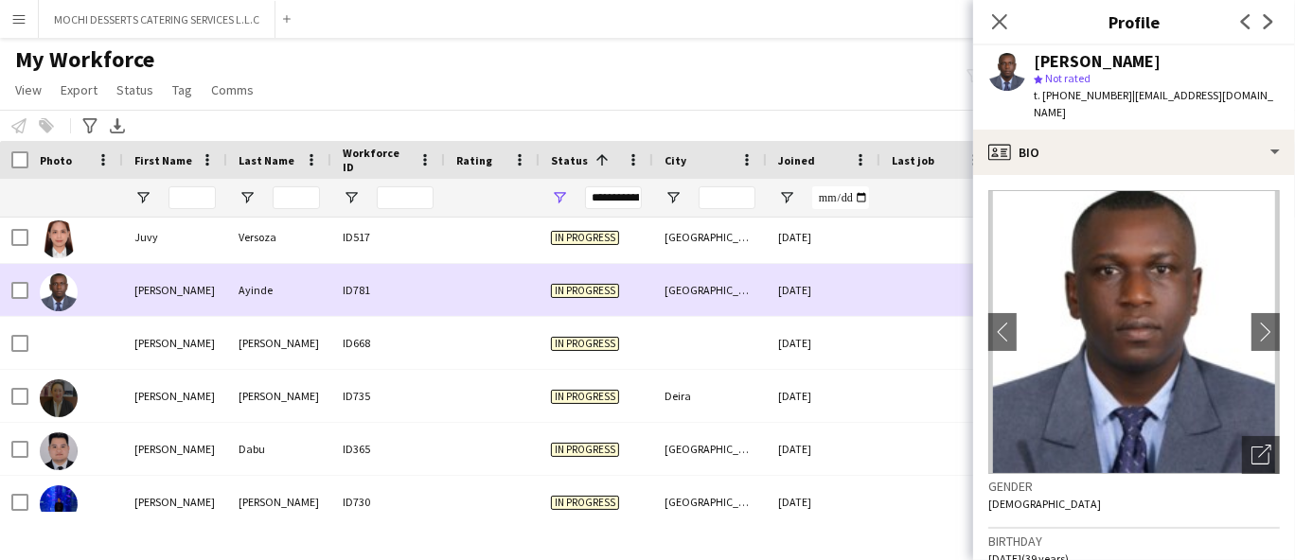
click at [440, 370] on div "ID735" at bounding box center [388, 396] width 114 height 52
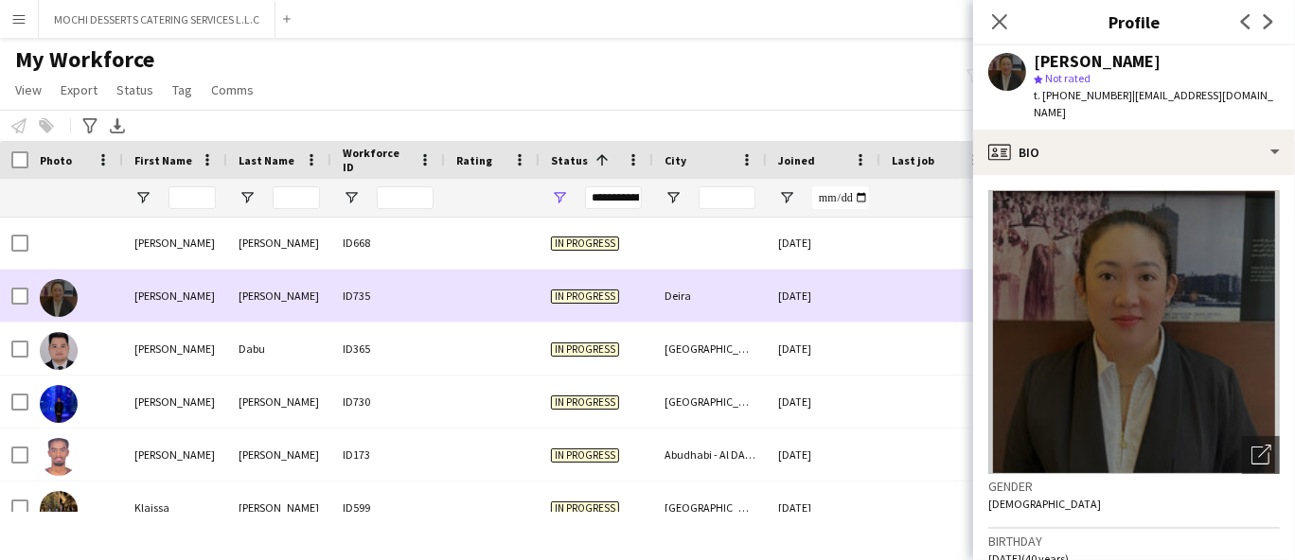
click at [450, 364] on div at bounding box center [492, 349] width 95 height 52
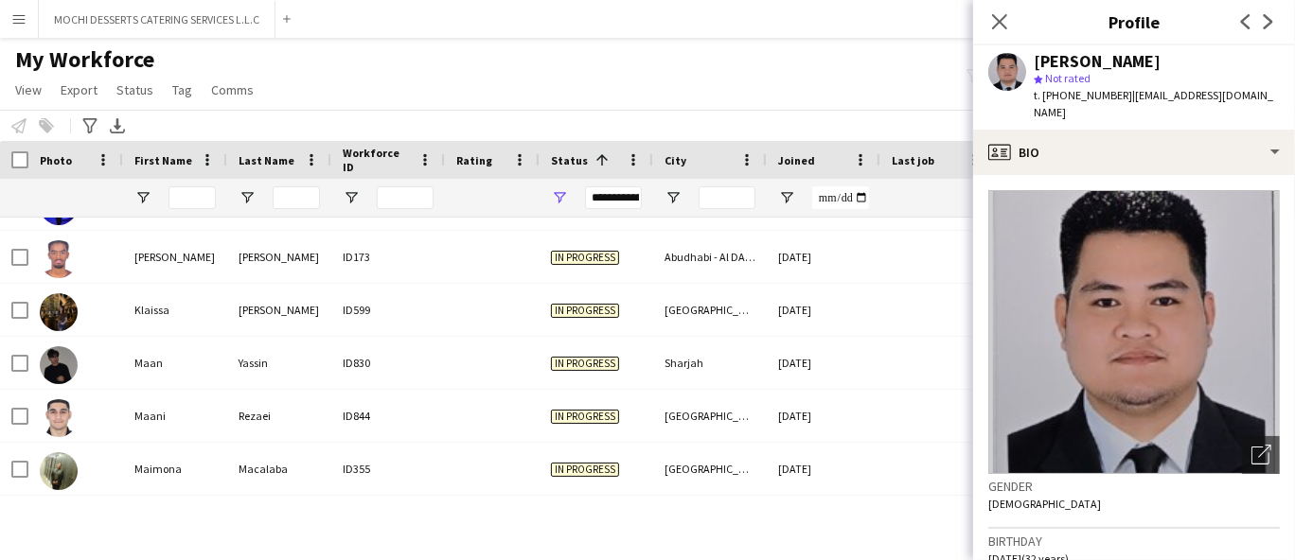
click at [541, 256] on div "In progress" at bounding box center [597, 257] width 114 height 52
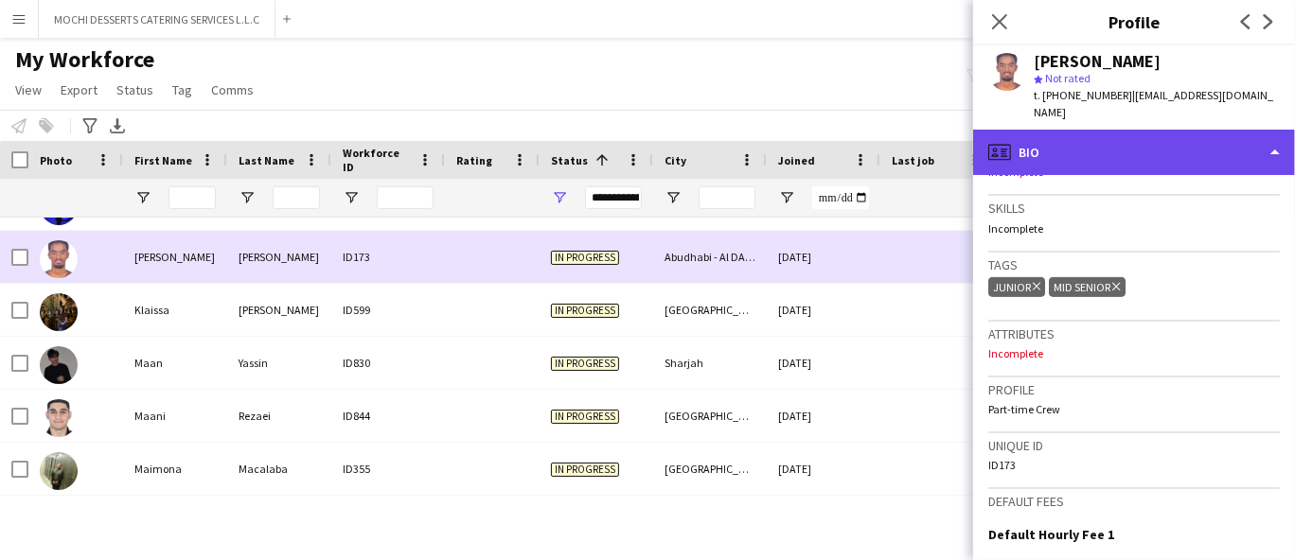
click at [1136, 132] on div "profile Bio" at bounding box center [1134, 152] width 322 height 45
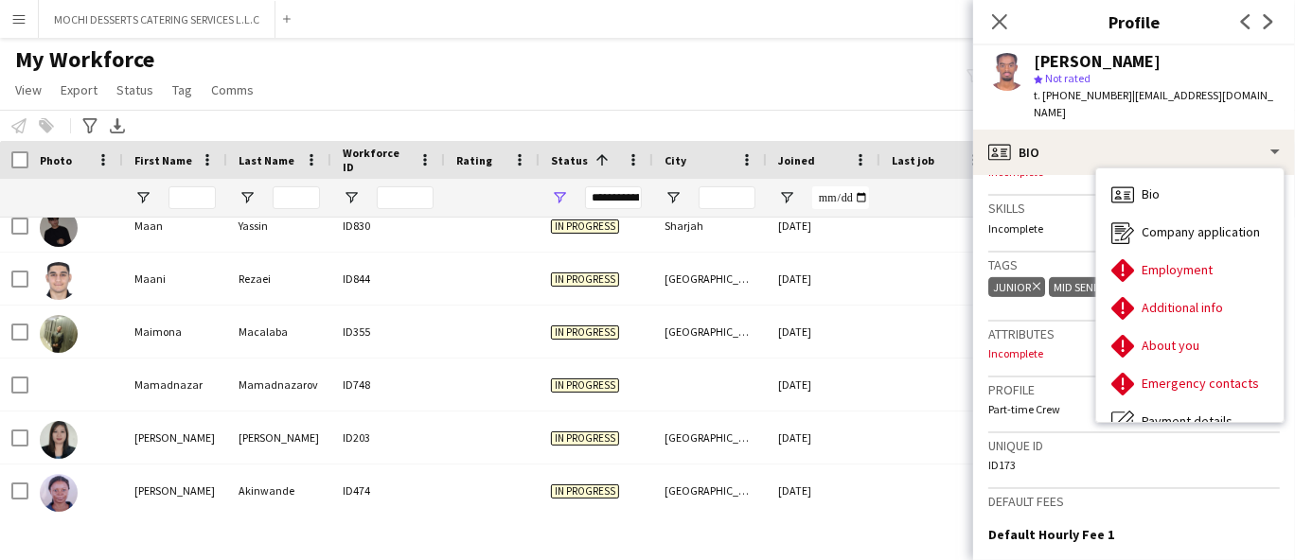
click at [482, 346] on div at bounding box center [492, 332] width 95 height 52
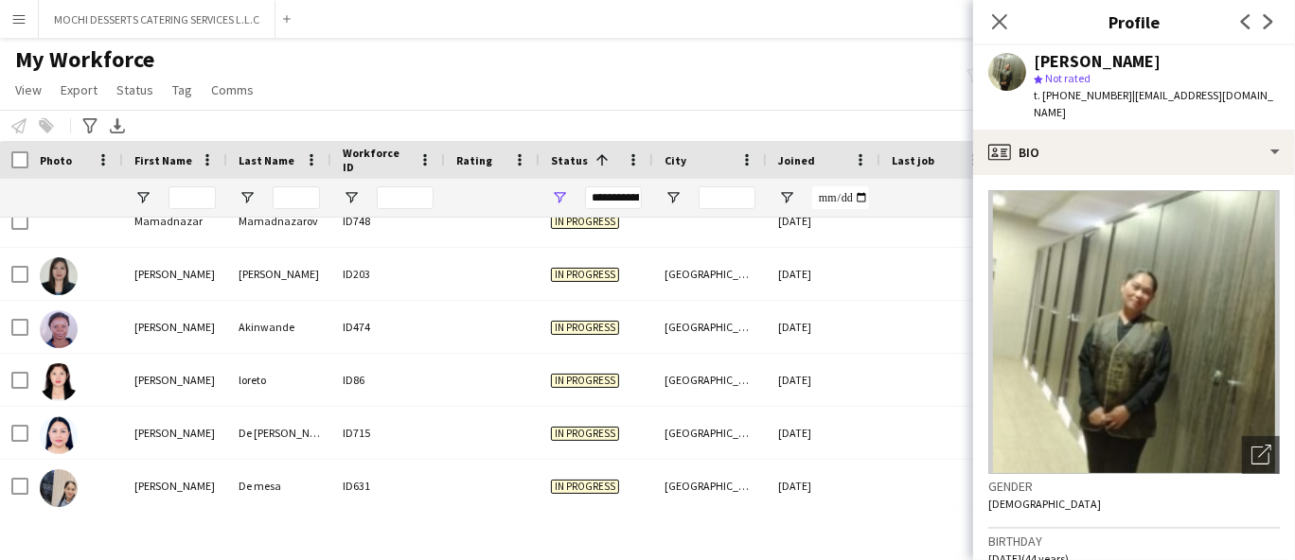
click at [459, 382] on div at bounding box center [492, 380] width 95 height 52
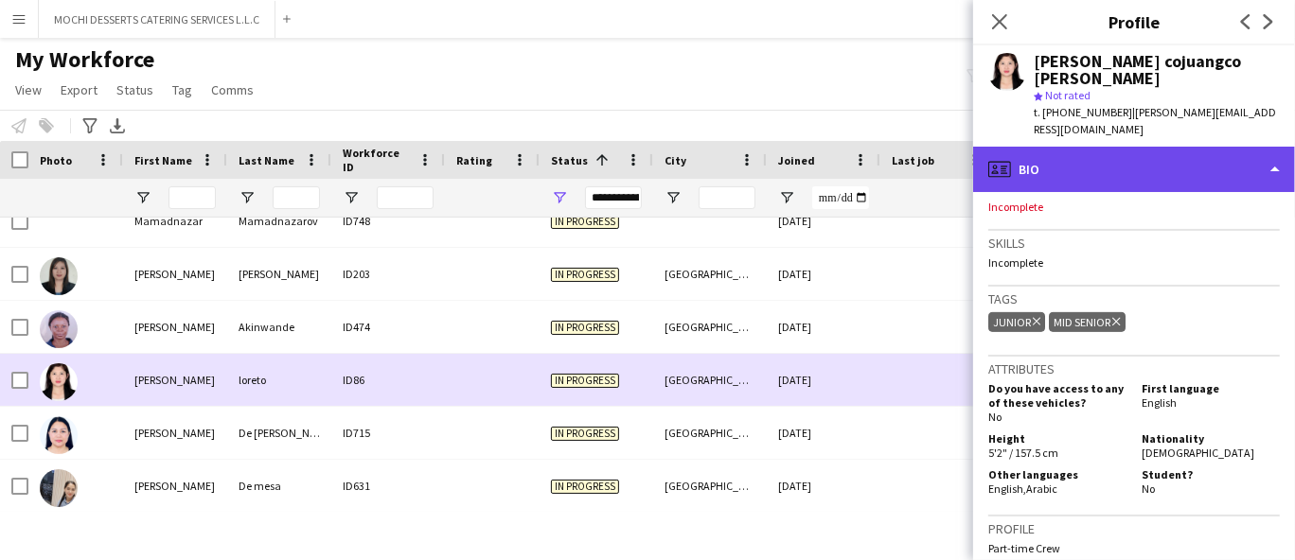
click at [1190, 147] on div "profile Bio" at bounding box center [1134, 169] width 322 height 45
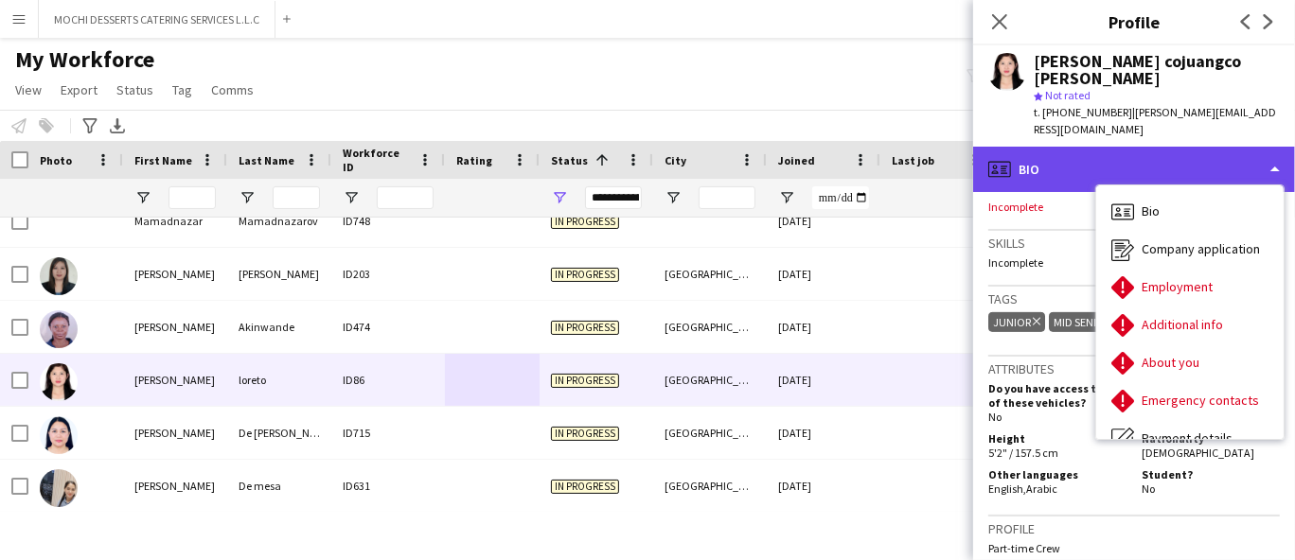
click at [1225, 147] on div "profile Bio" at bounding box center [1134, 169] width 322 height 45
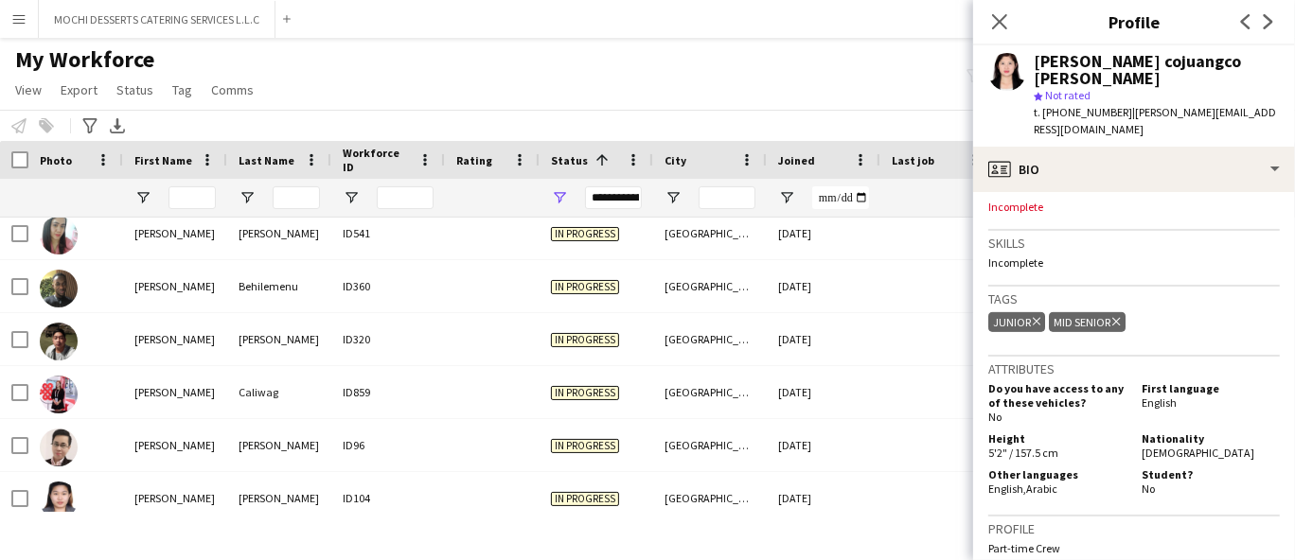
click at [560, 350] on div "In progress" at bounding box center [597, 339] width 114 height 52
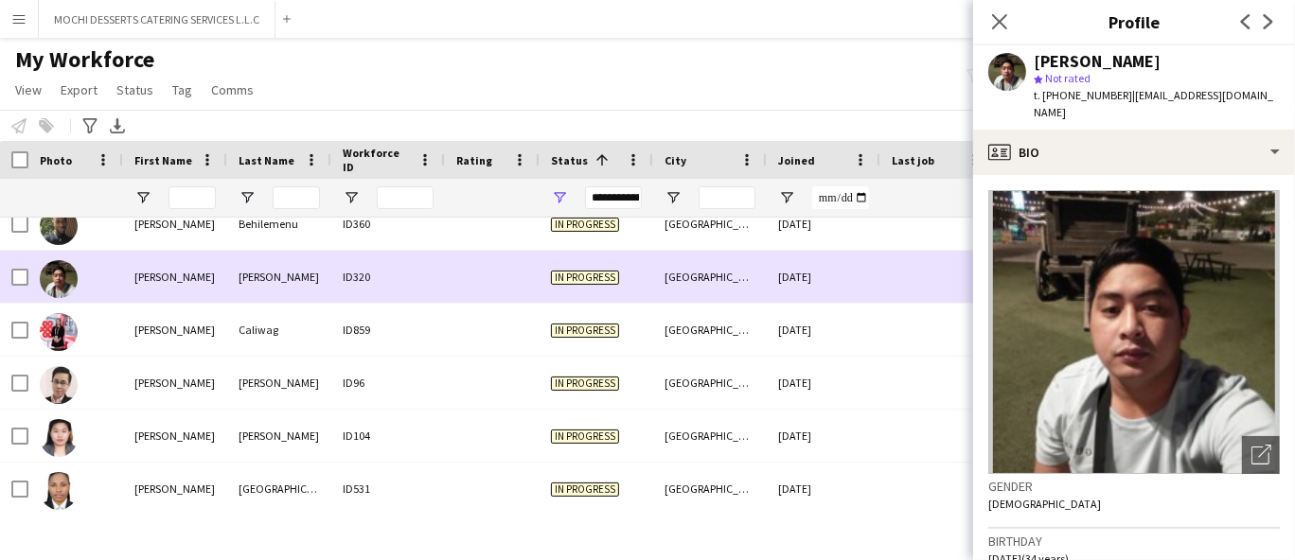
click at [536, 388] on div at bounding box center [492, 383] width 95 height 52
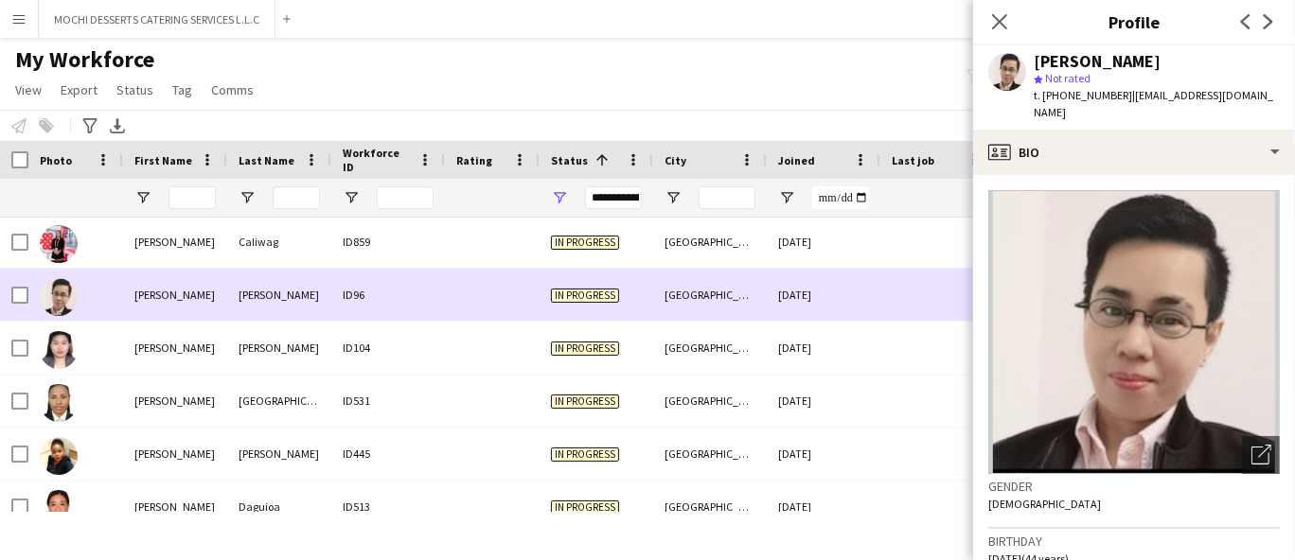
click at [550, 363] on div "In progress" at bounding box center [597, 348] width 114 height 52
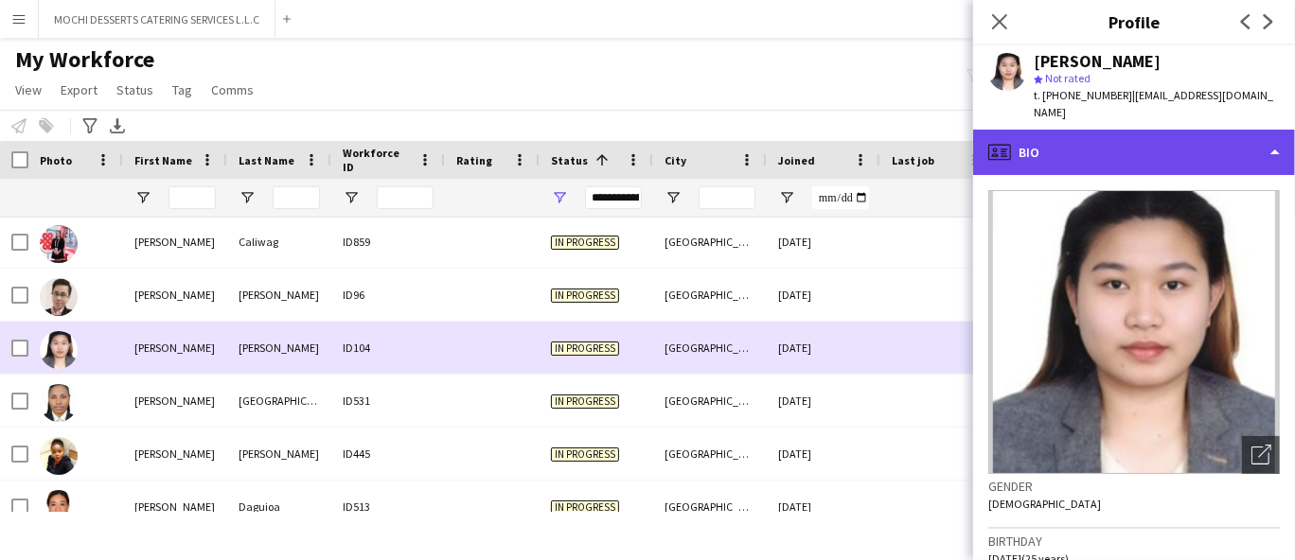
click at [1137, 150] on div "profile Bio" at bounding box center [1134, 152] width 322 height 45
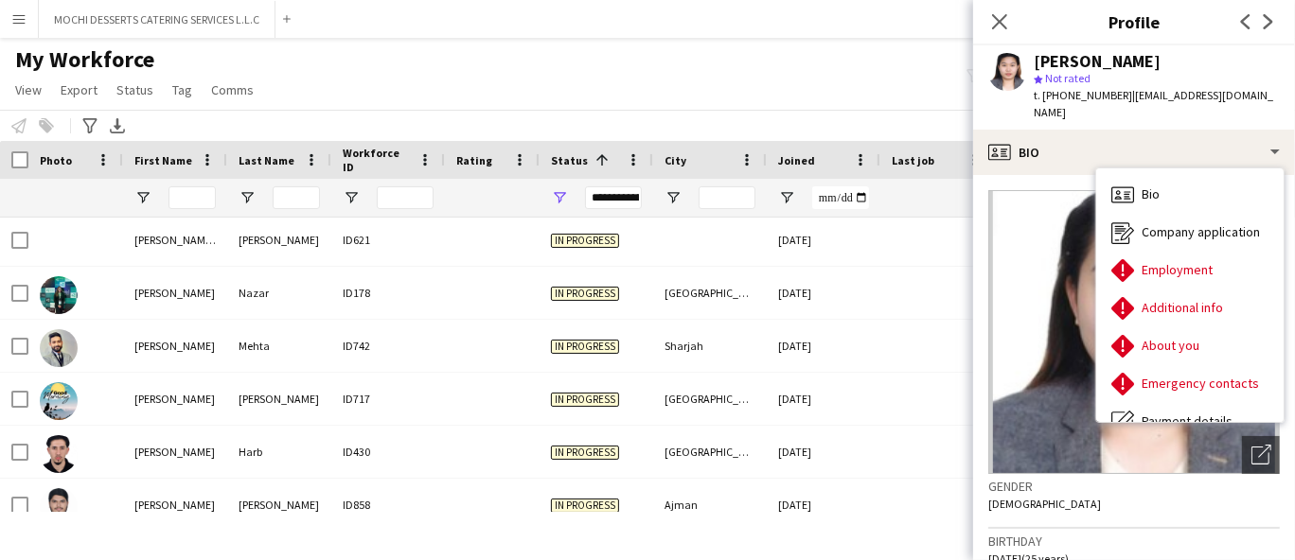
click at [531, 297] on div at bounding box center [492, 293] width 95 height 52
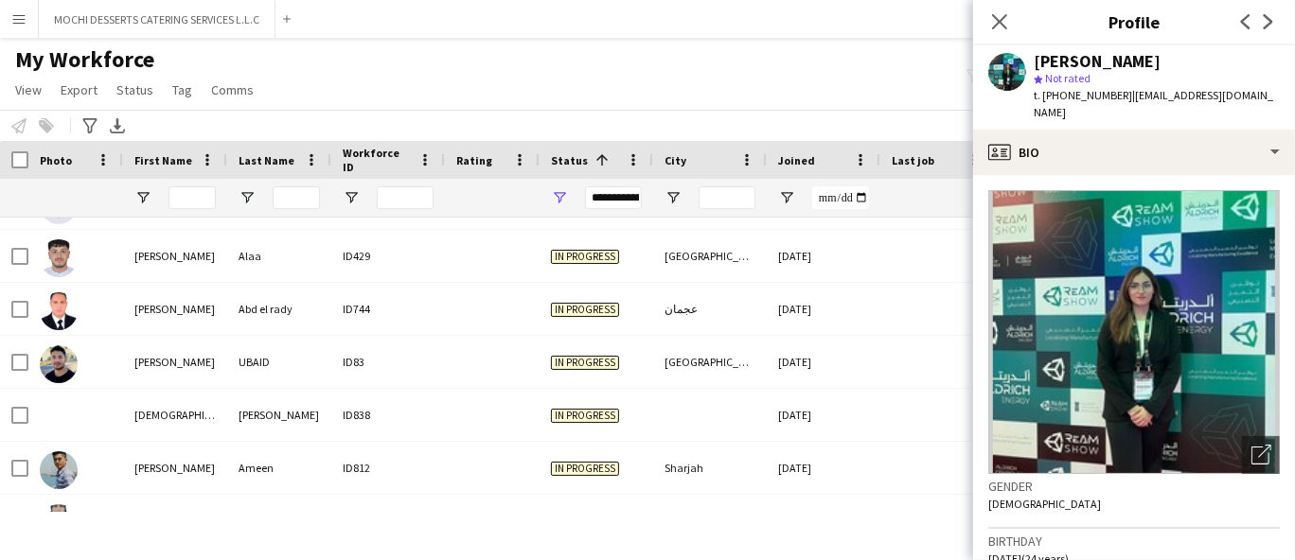
click at [501, 369] on div at bounding box center [492, 362] width 95 height 52
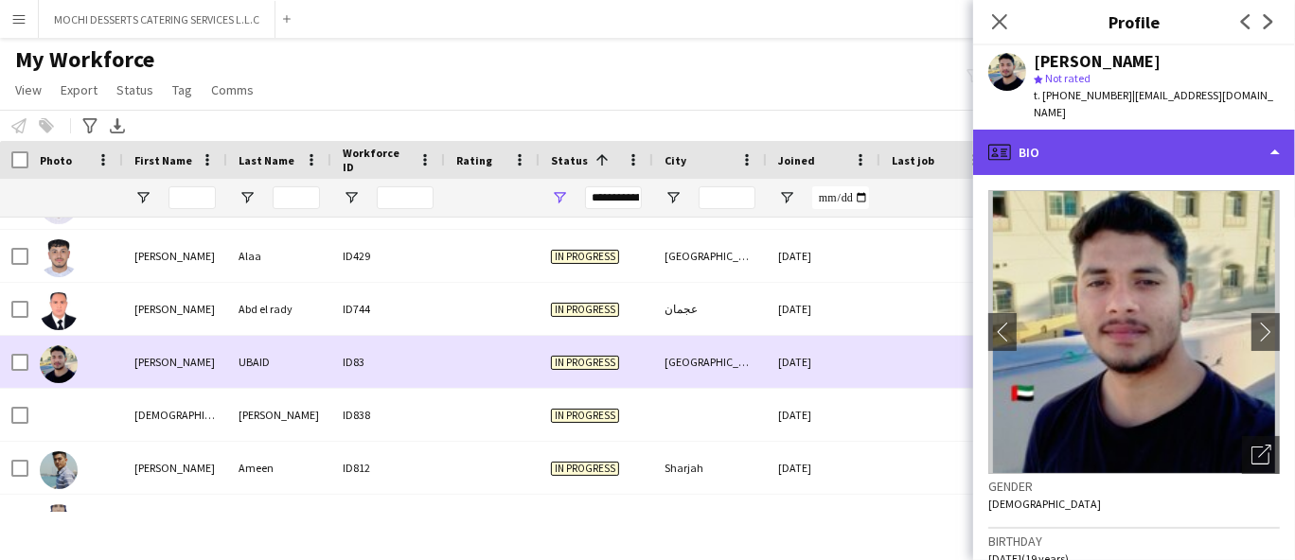
click at [1146, 156] on div "profile Bio" at bounding box center [1134, 152] width 322 height 45
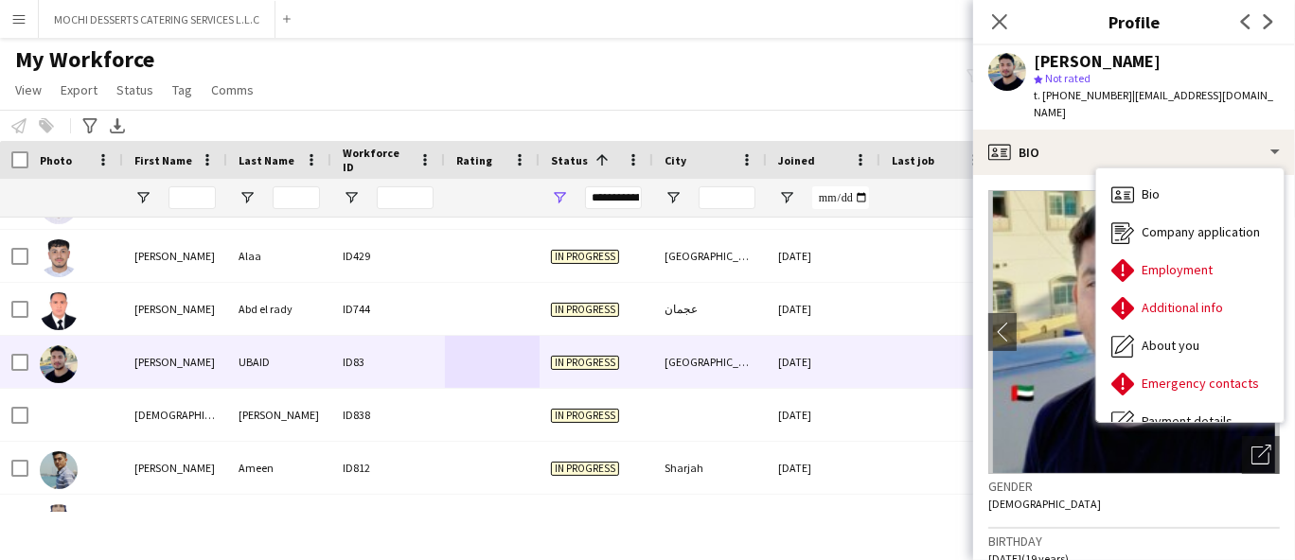
click at [1059, 99] on span "t. [PHONE_NUMBER]" at bounding box center [1083, 95] width 98 height 14
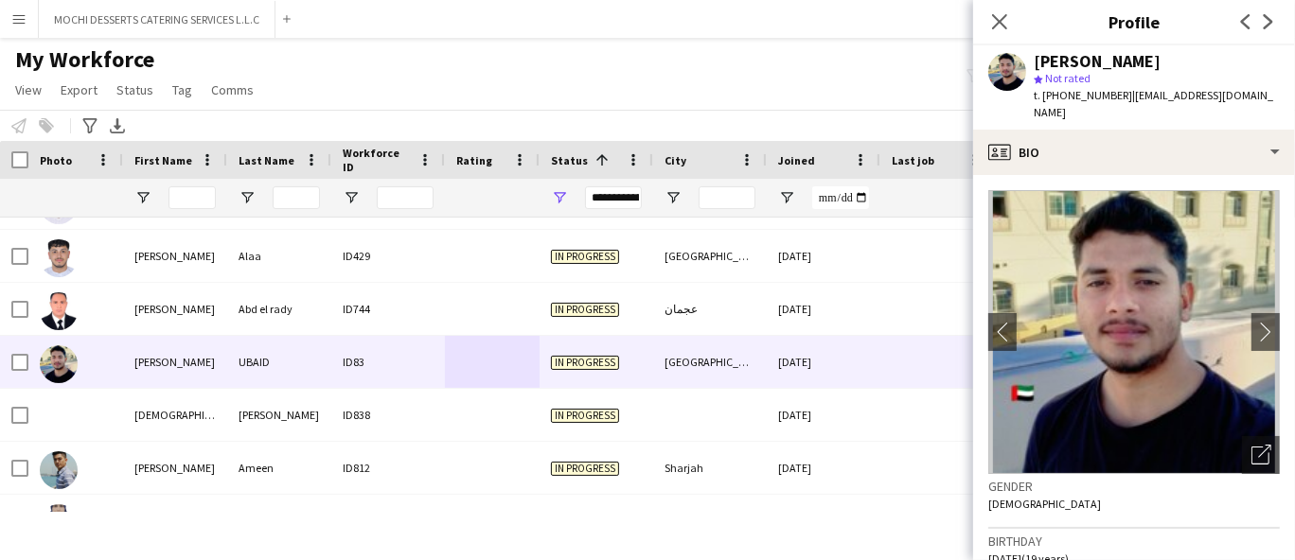
click at [1059, 99] on span "t. [PHONE_NUMBER]" at bounding box center [1083, 95] width 98 height 14
copy span "9710556240510"
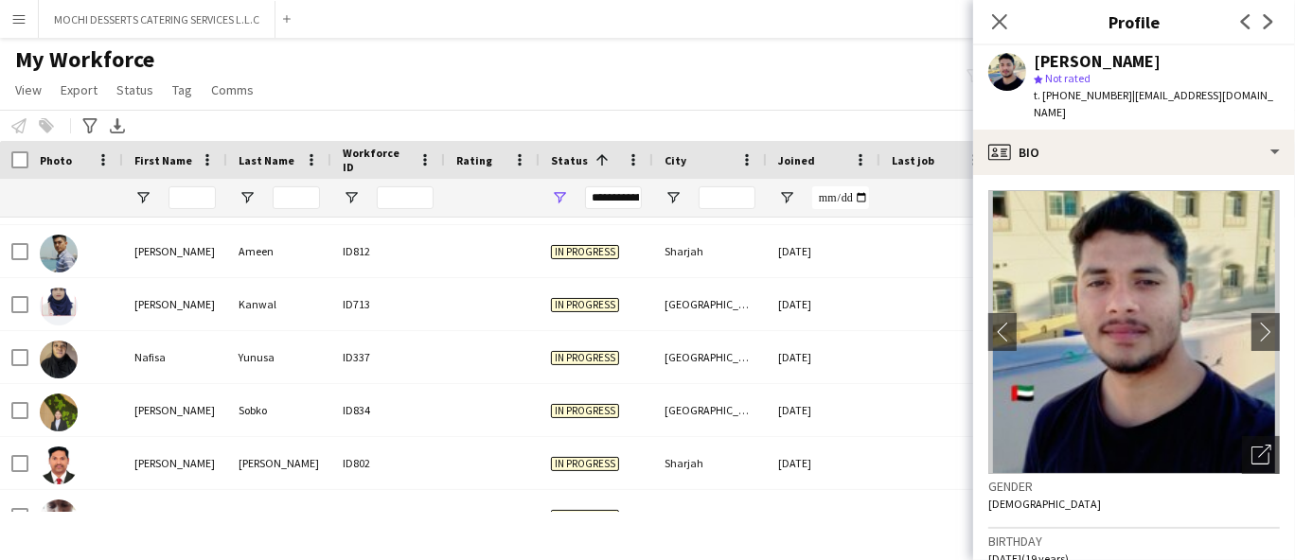
click at [540, 360] on div "In progress" at bounding box center [597, 357] width 114 height 52
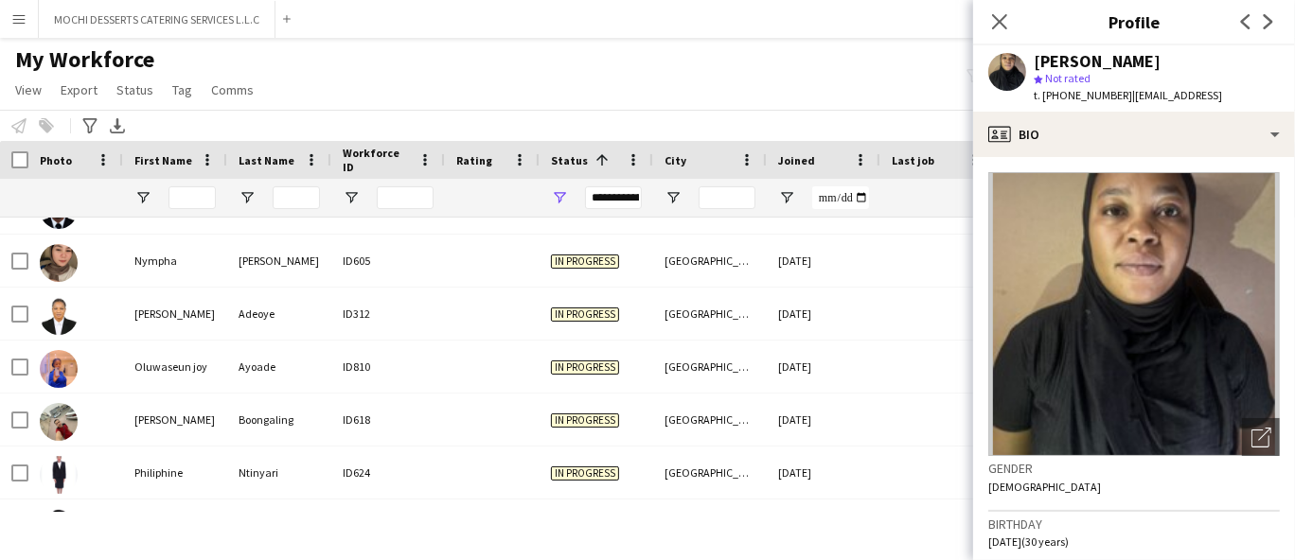
click at [588, 312] on span "In progress" at bounding box center [585, 315] width 68 height 14
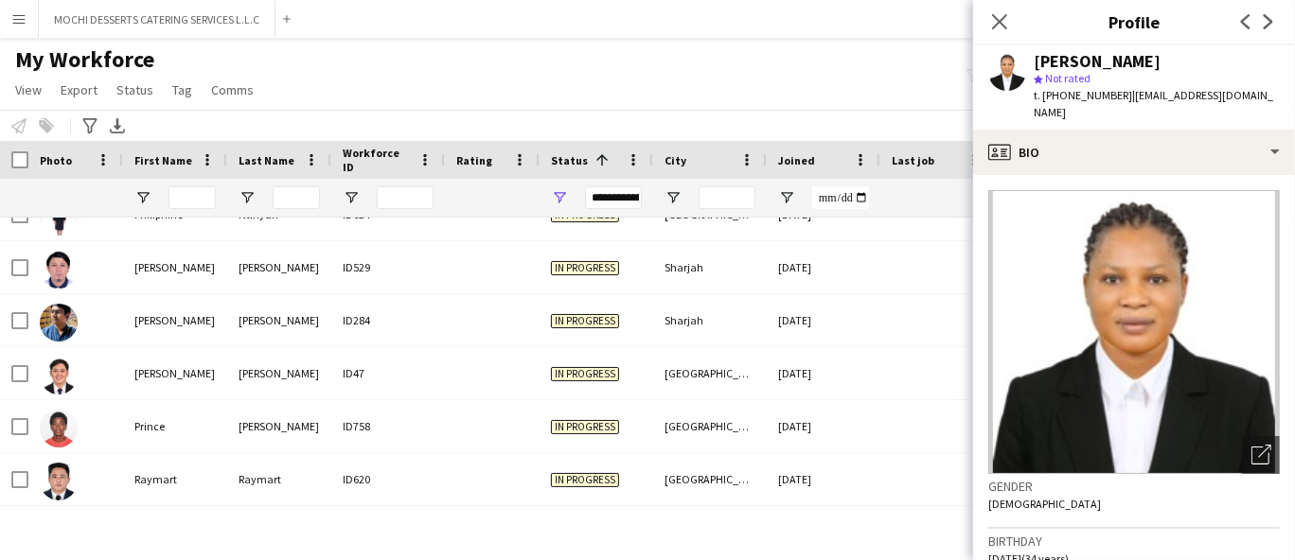
click at [594, 381] on div "In progress" at bounding box center [597, 373] width 114 height 52
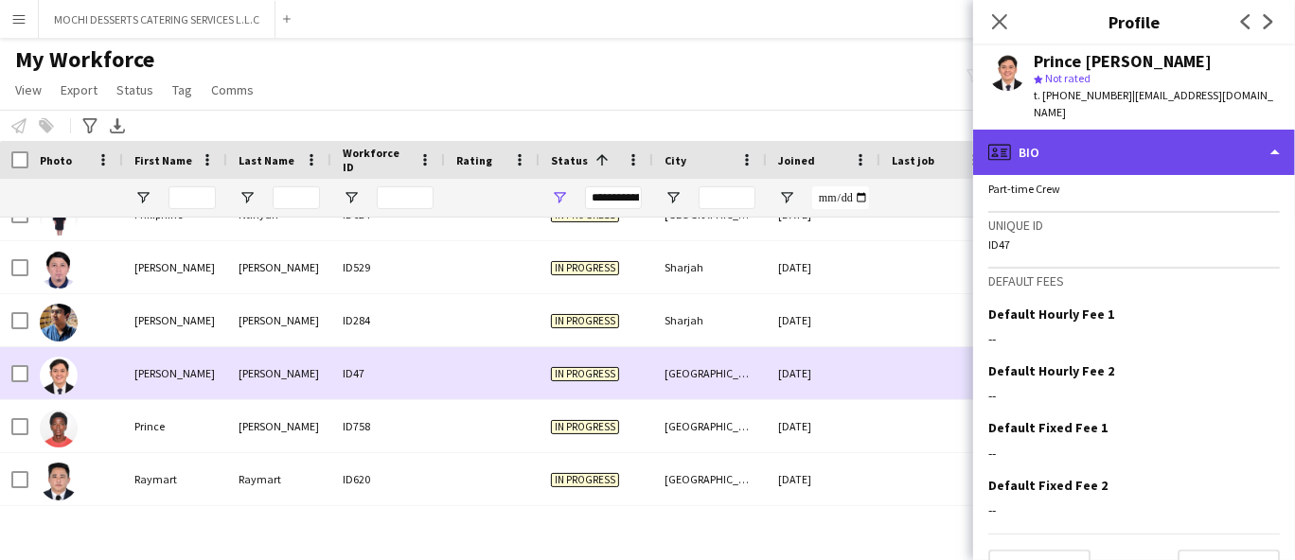
click at [1143, 130] on div "profile Bio" at bounding box center [1134, 152] width 322 height 45
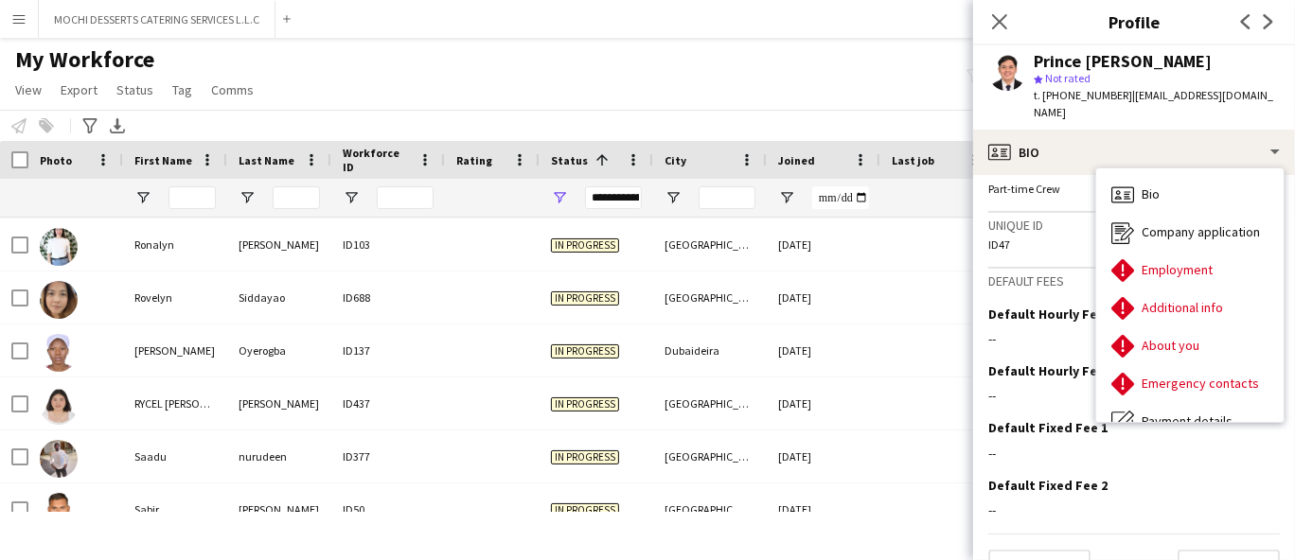
click at [668, 245] on div "[GEOGRAPHIC_DATA]" at bounding box center [710, 245] width 114 height 52
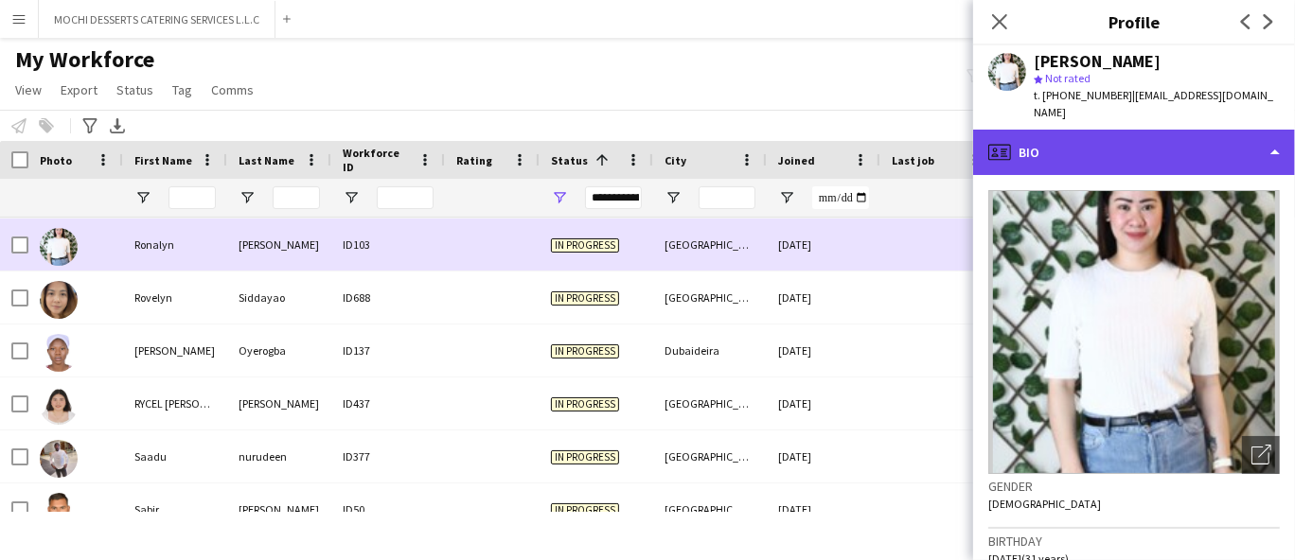
click at [1147, 147] on div "profile Bio" at bounding box center [1134, 152] width 322 height 45
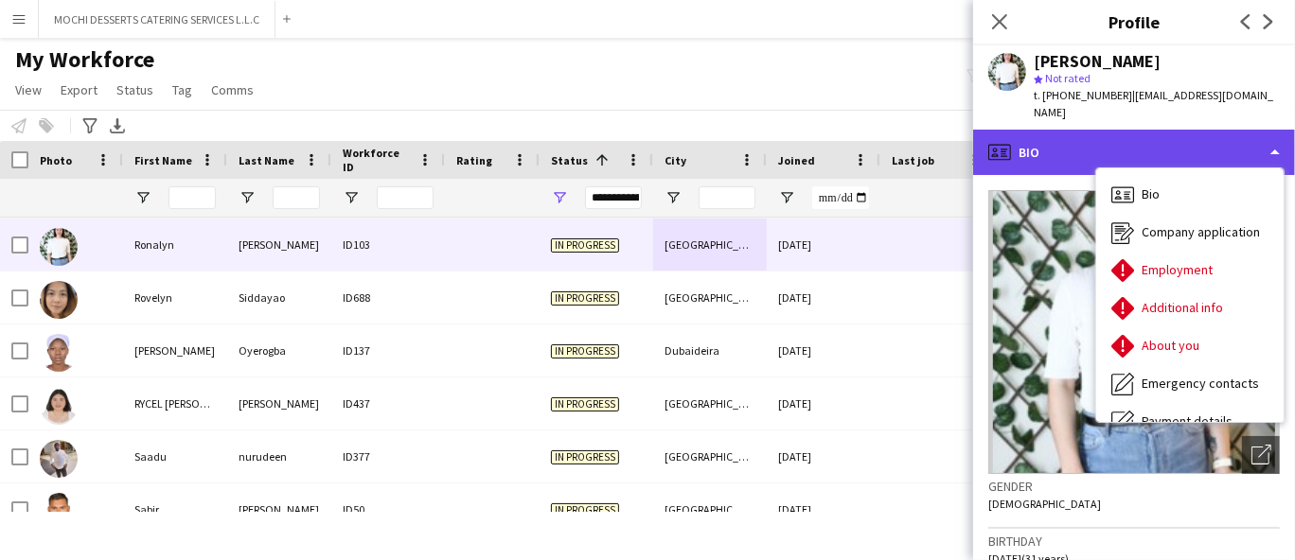
click at [1191, 140] on div "profile Bio" at bounding box center [1134, 152] width 322 height 45
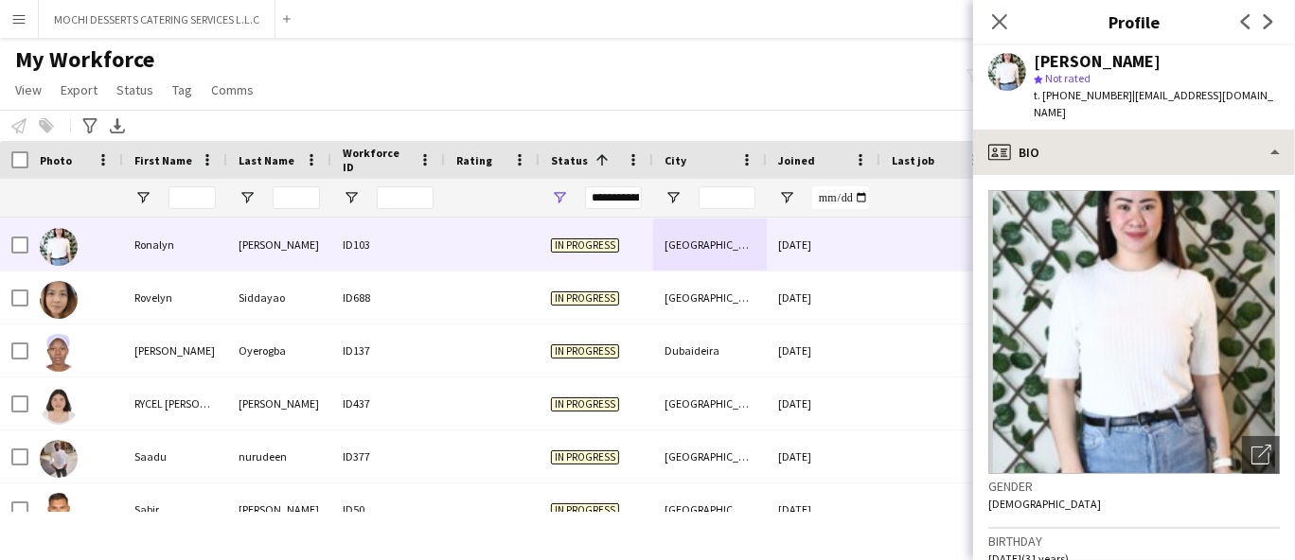
click at [777, 103] on div "My Workforce View Views Default view New view Update view Delete view Edit name…" at bounding box center [647, 77] width 1295 height 64
